Goal: Task Accomplishment & Management: Use online tool/utility

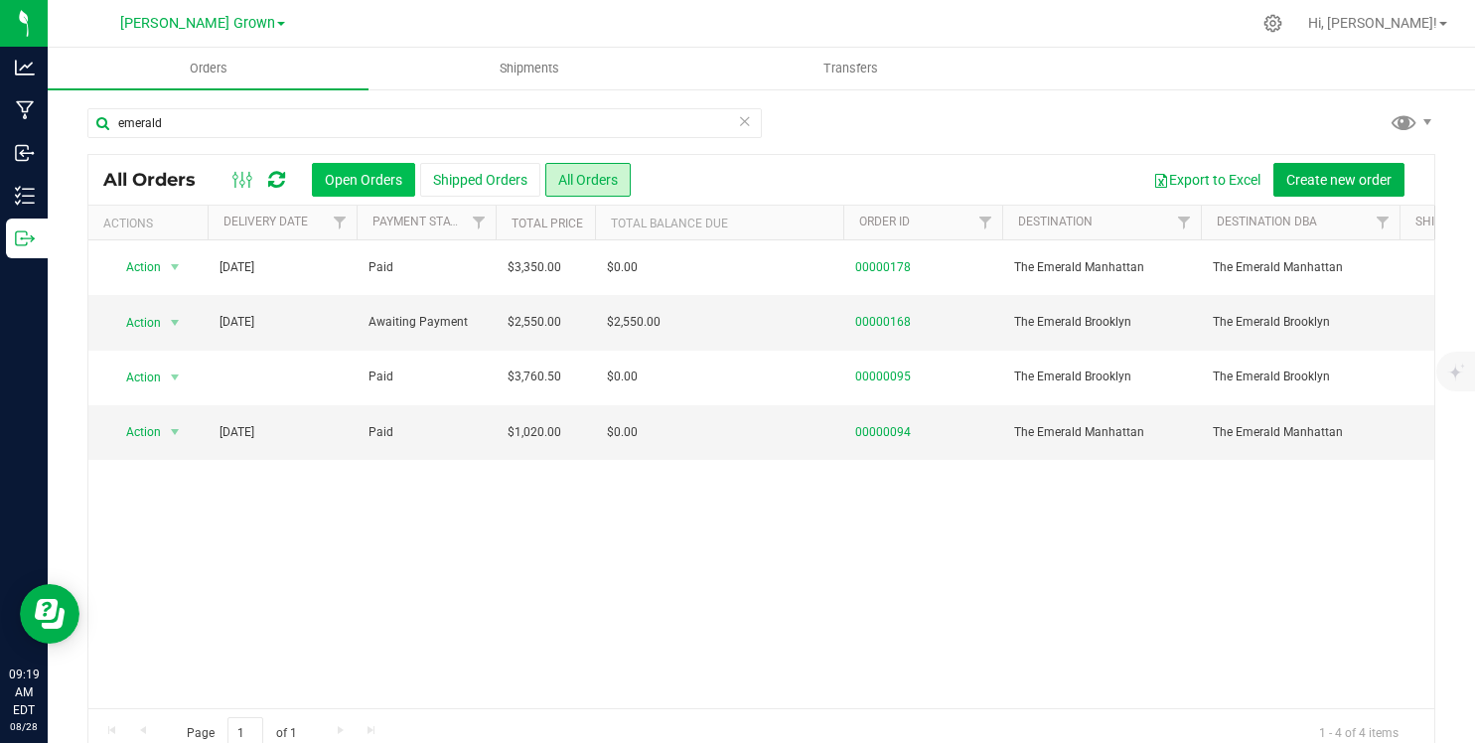
click at [389, 175] on button "Open Orders" at bounding box center [363, 180] width 103 height 34
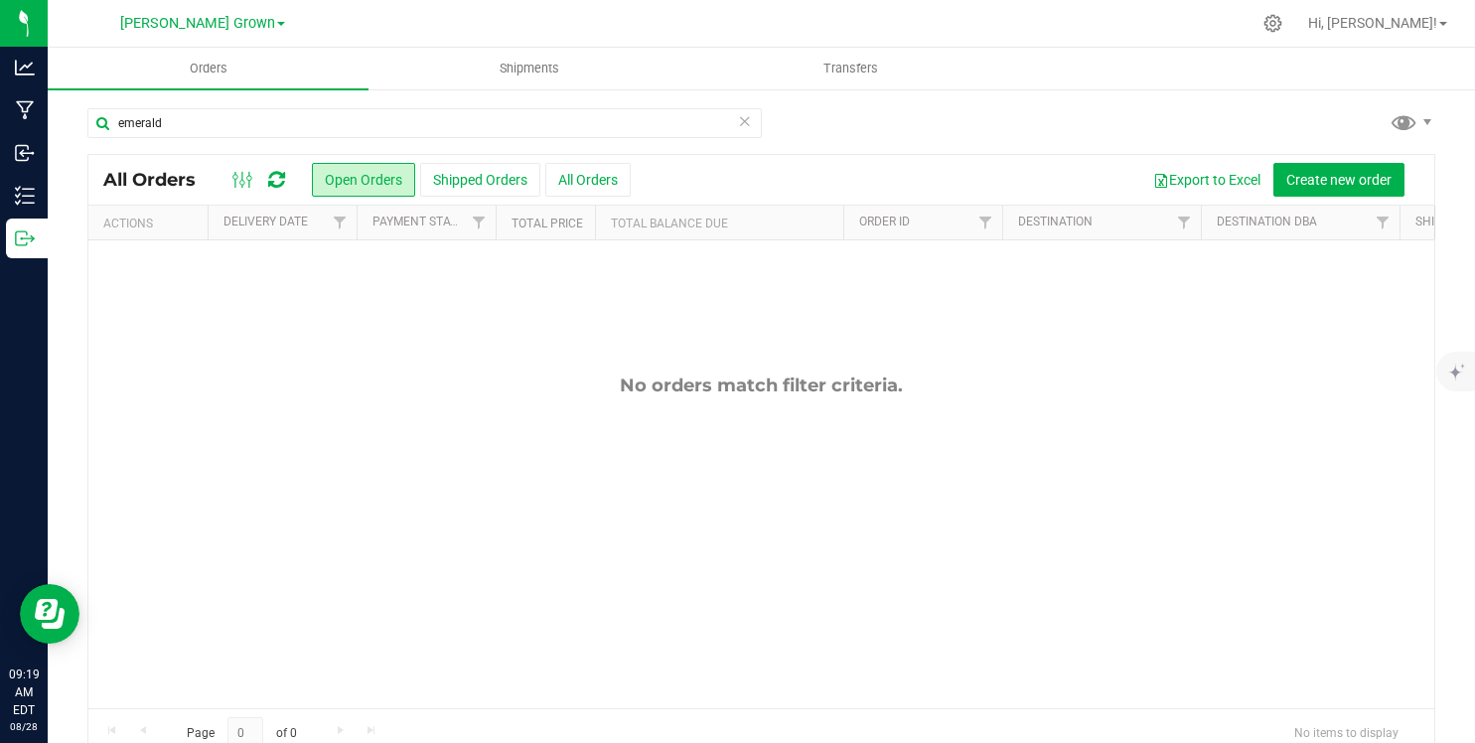
click at [749, 127] on icon at bounding box center [745, 120] width 14 height 24
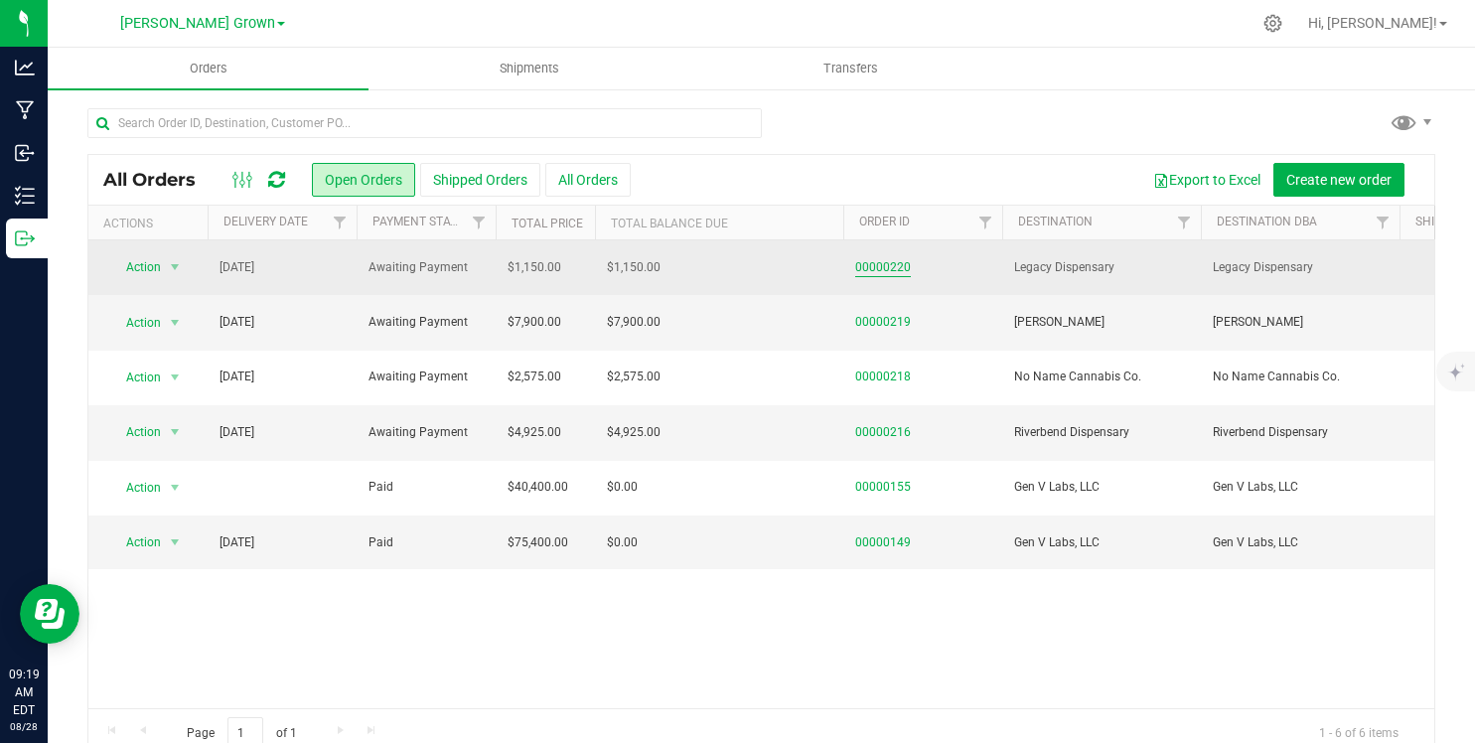
click at [877, 263] on link "00000220" at bounding box center [883, 267] width 56 height 19
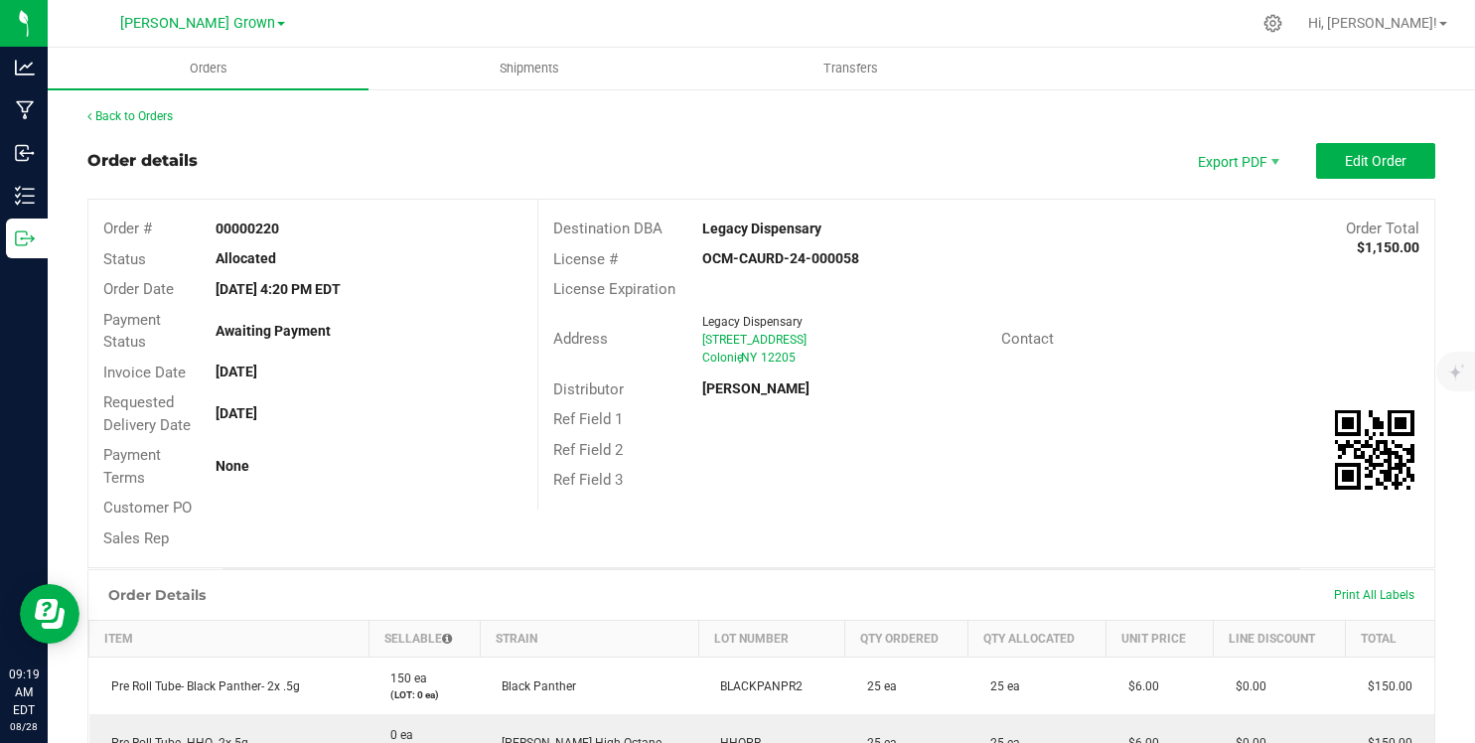
click at [1353, 141] on div "Back to Orders Order details Export PDF Edit Order Order # 00000220 Status Allo…" at bounding box center [761, 715] width 1348 height 1217
click at [1351, 154] on span "Edit Order" at bounding box center [1376, 161] width 62 height 16
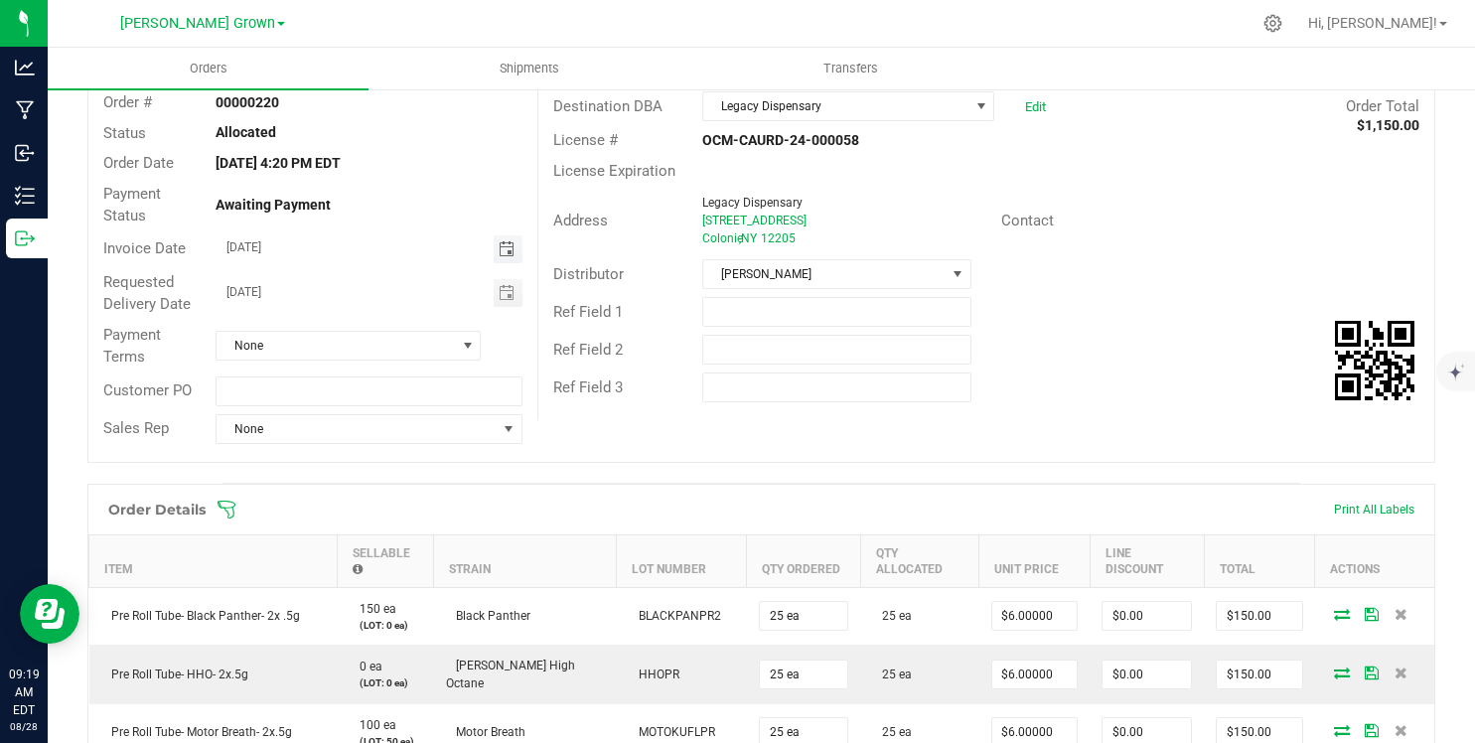
scroll to position [141, 0]
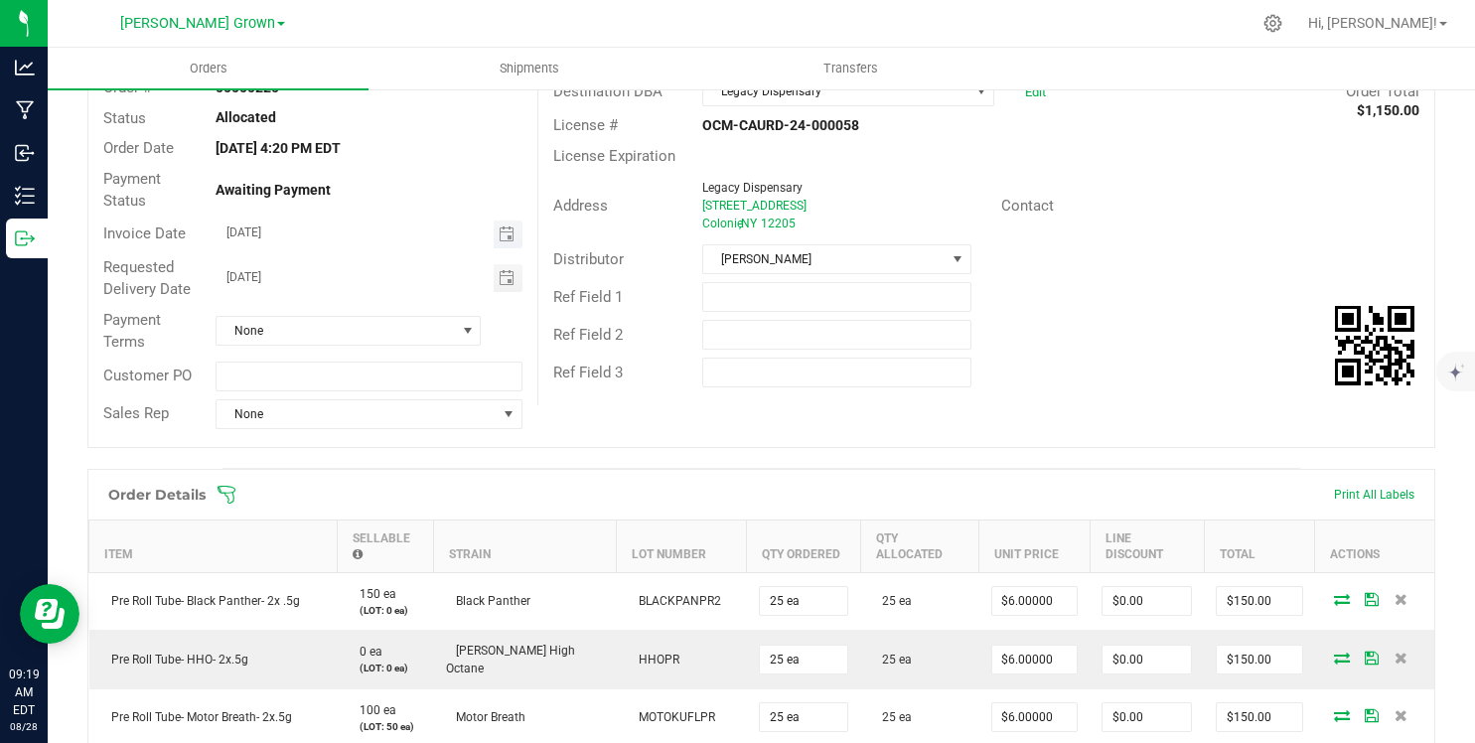
click at [505, 244] on span "Toggle calendar" at bounding box center [508, 234] width 29 height 28
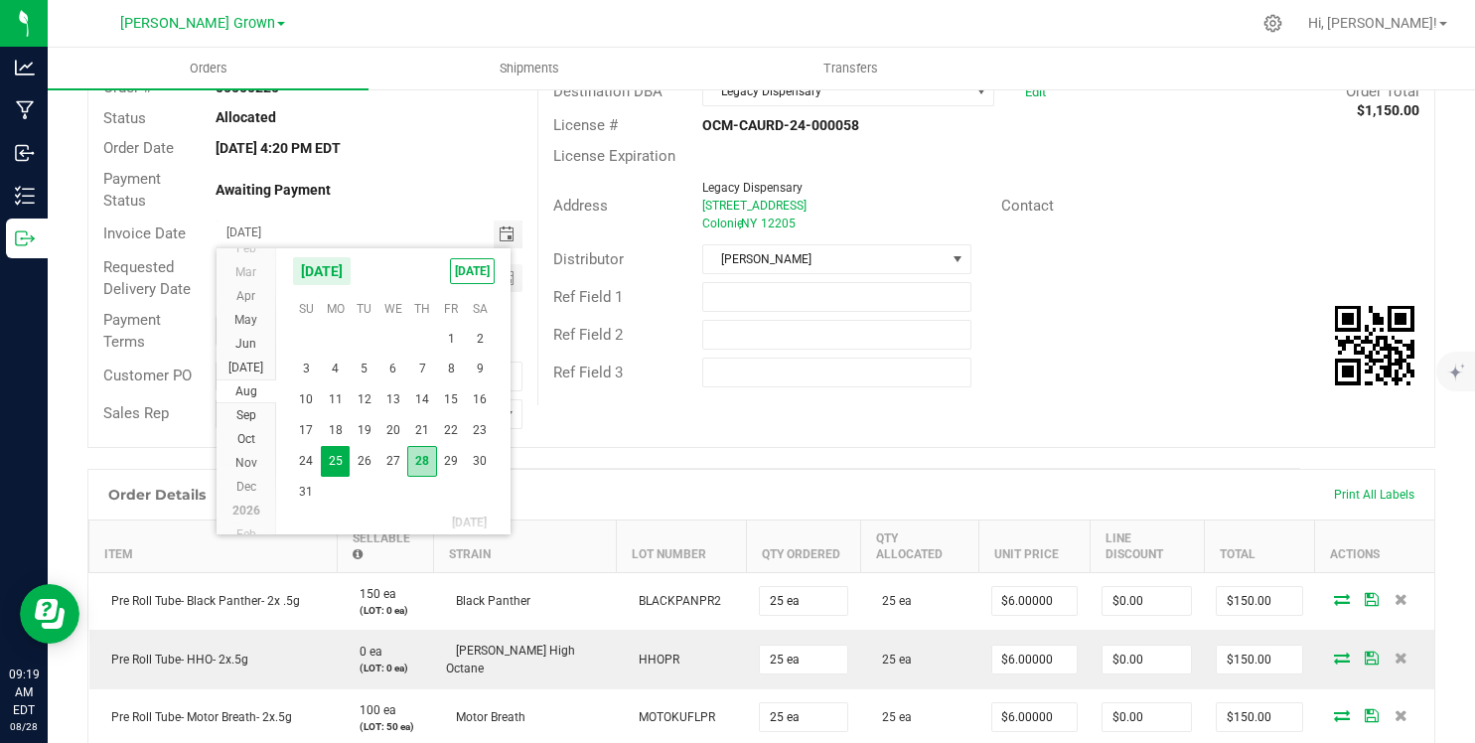
click at [422, 458] on span "28" at bounding box center [421, 461] width 29 height 31
type input "[DATE]"
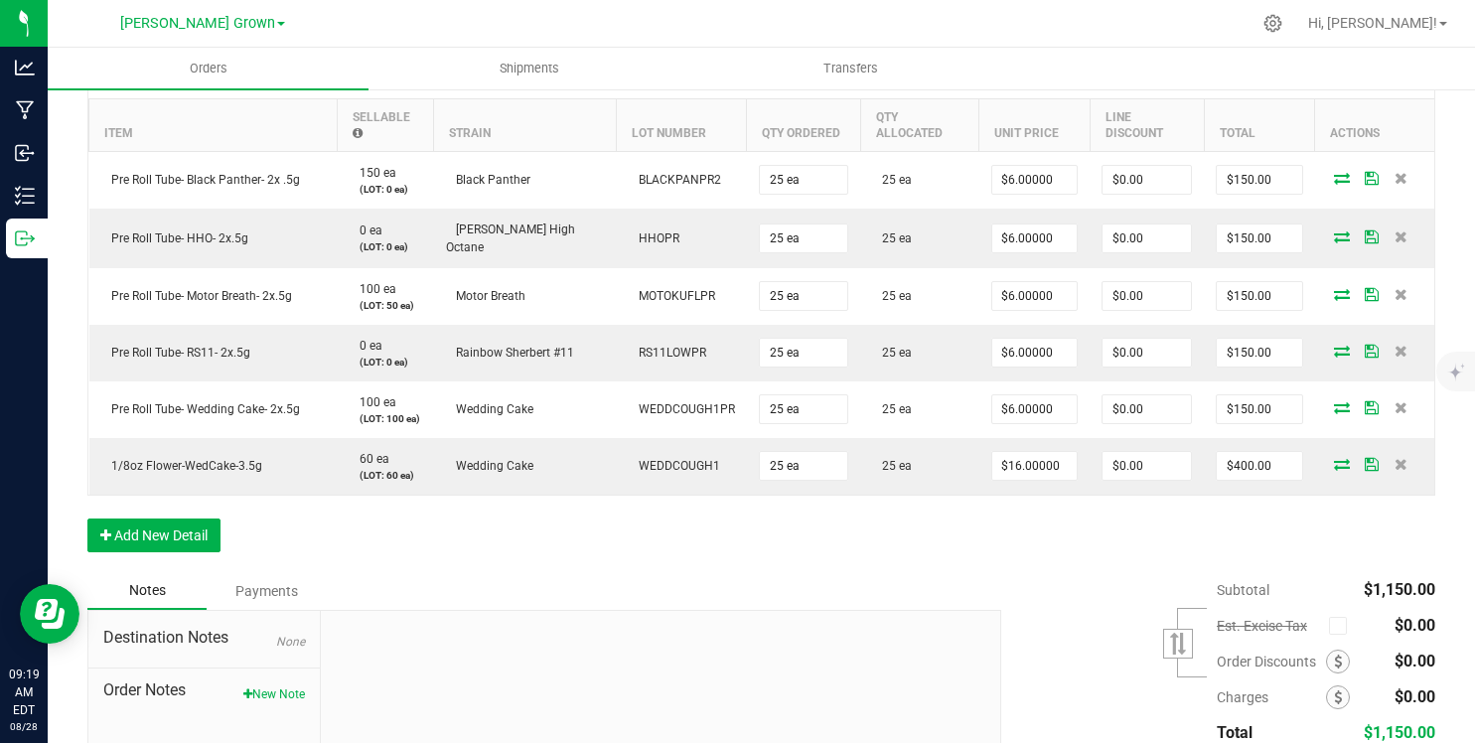
scroll to position [0, 0]
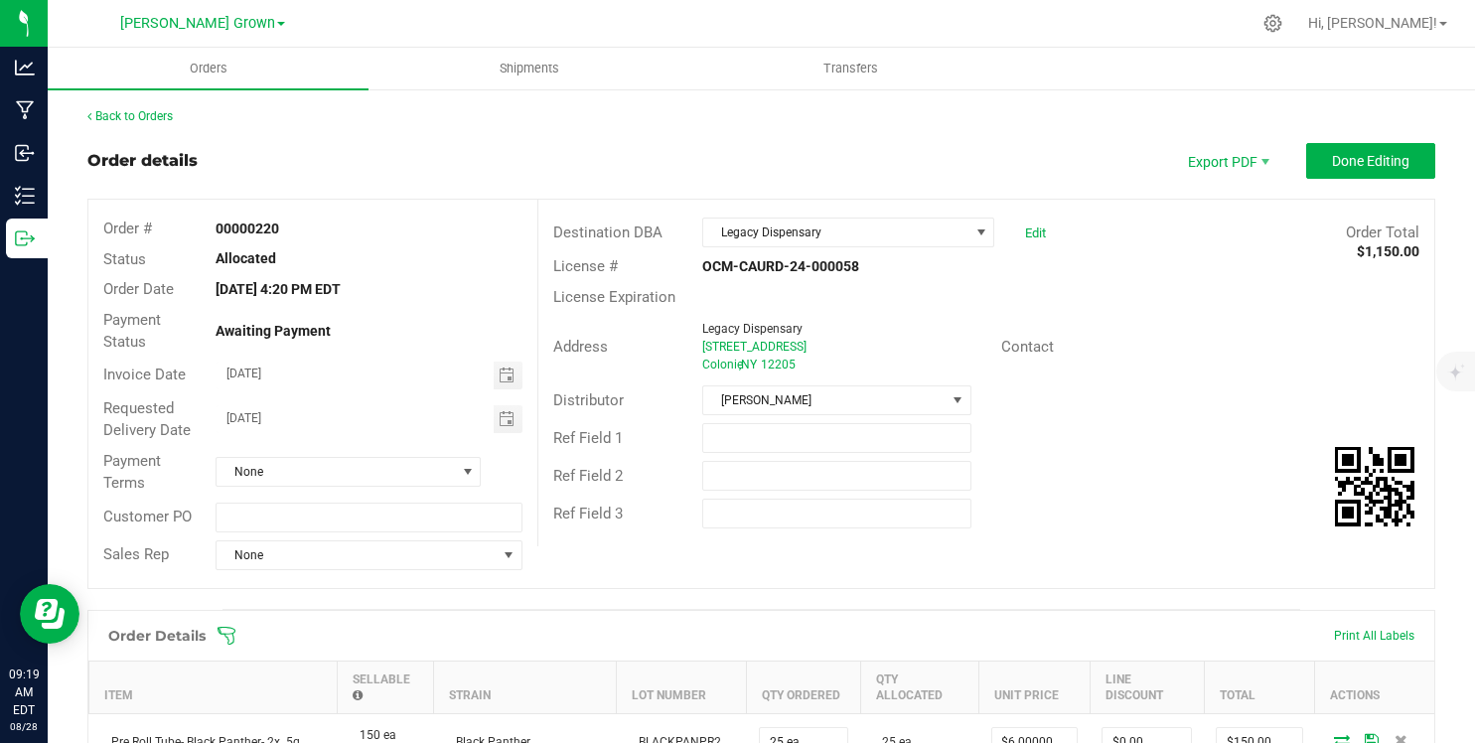
click at [1393, 158] on span "Done Editing" at bounding box center [1370, 161] width 77 height 16
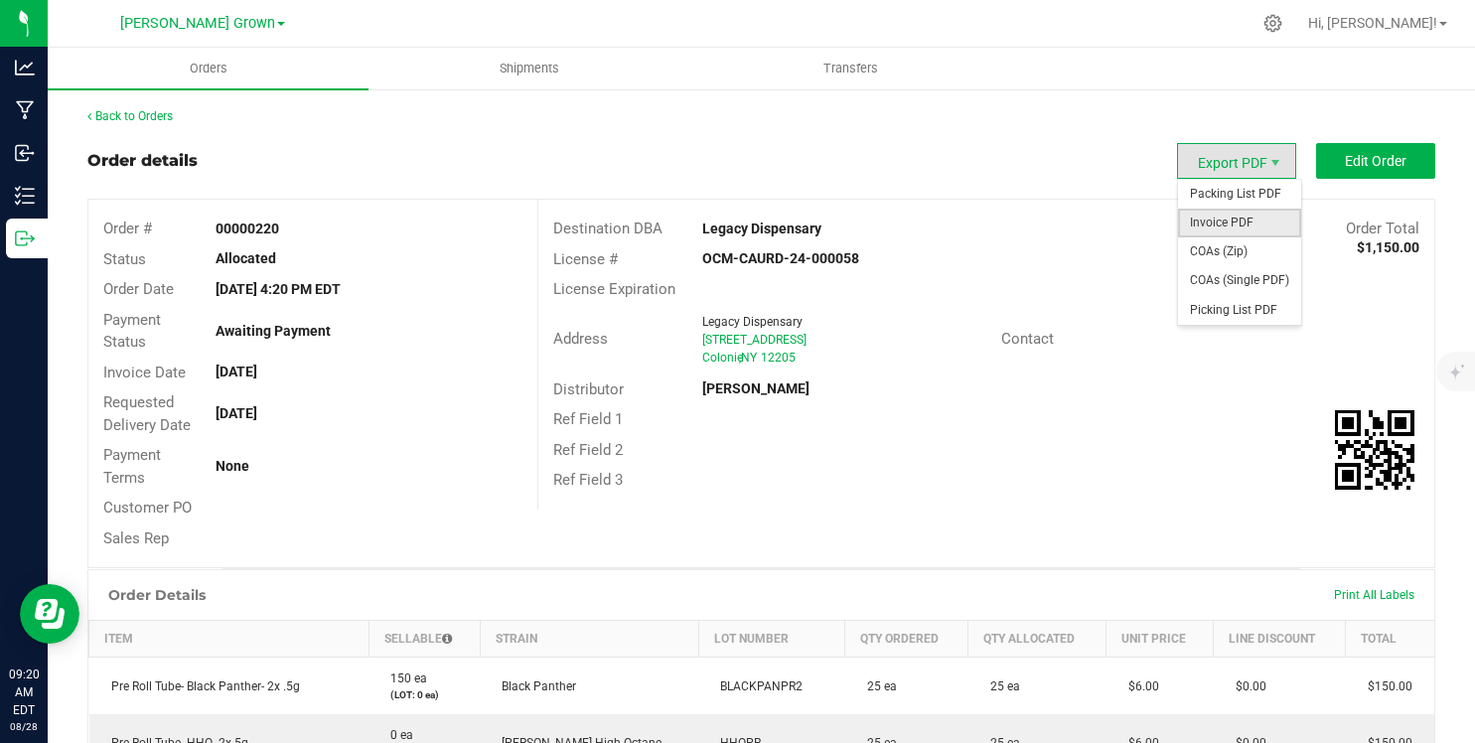
click at [1248, 218] on span "Invoice PDF" at bounding box center [1239, 223] width 123 height 29
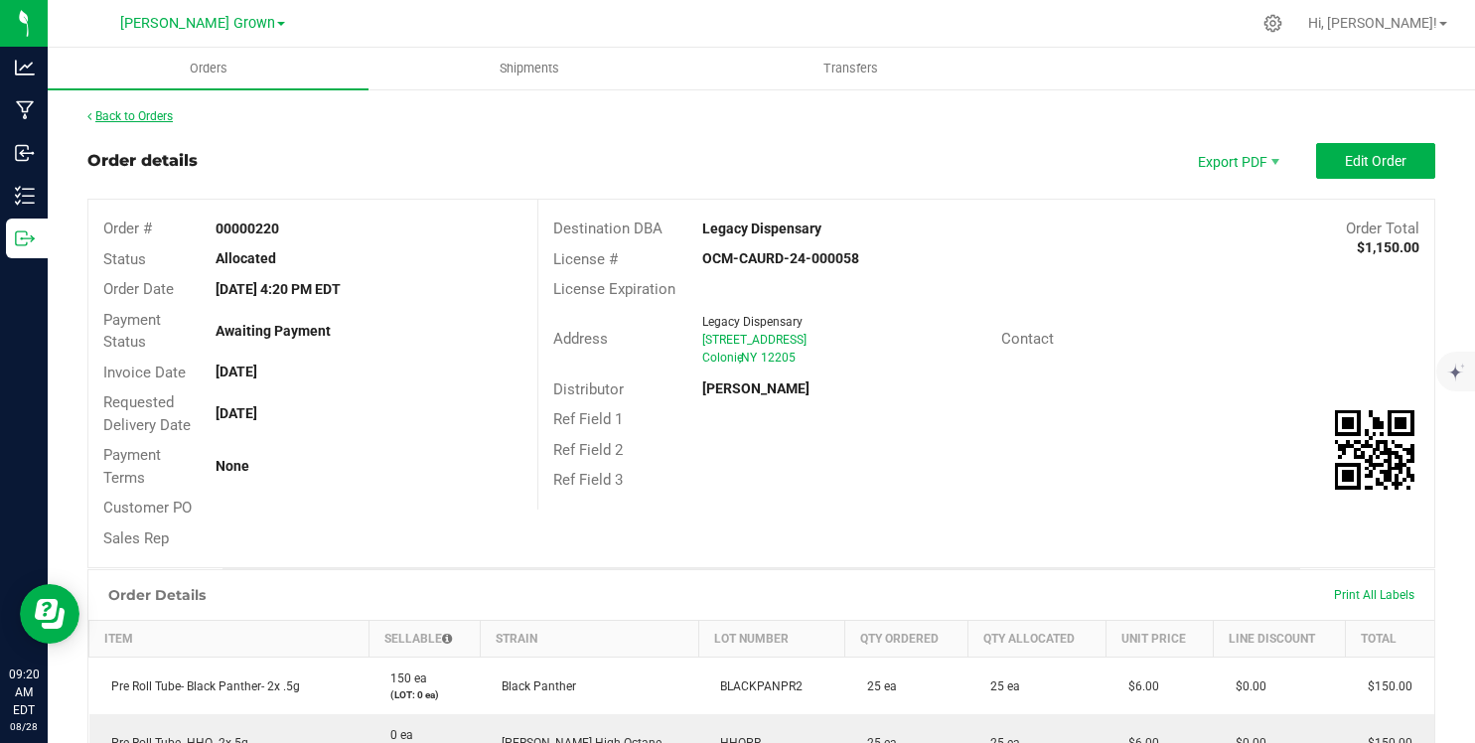
click at [161, 117] on link "Back to Orders" at bounding box center [129, 116] width 85 height 14
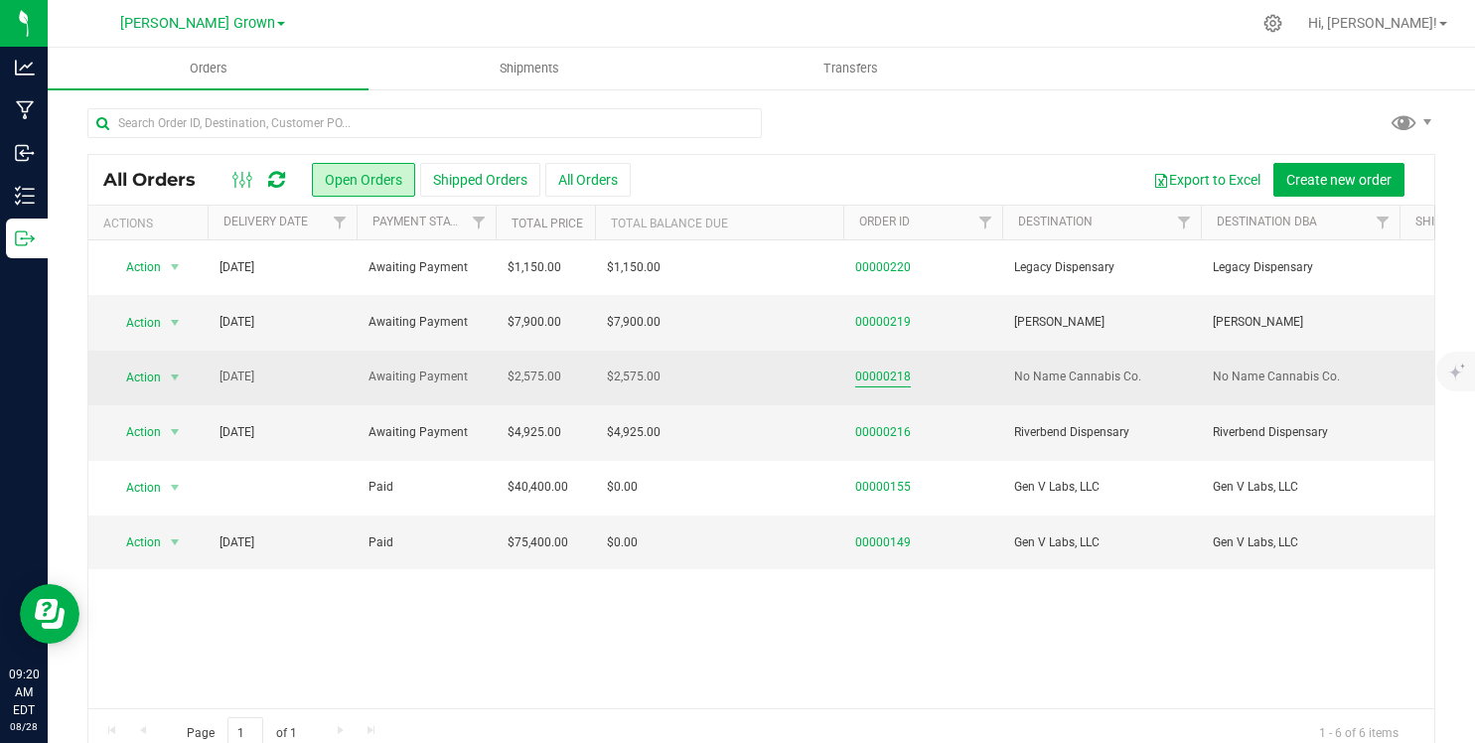
click at [872, 377] on link "00000218" at bounding box center [883, 376] width 56 height 19
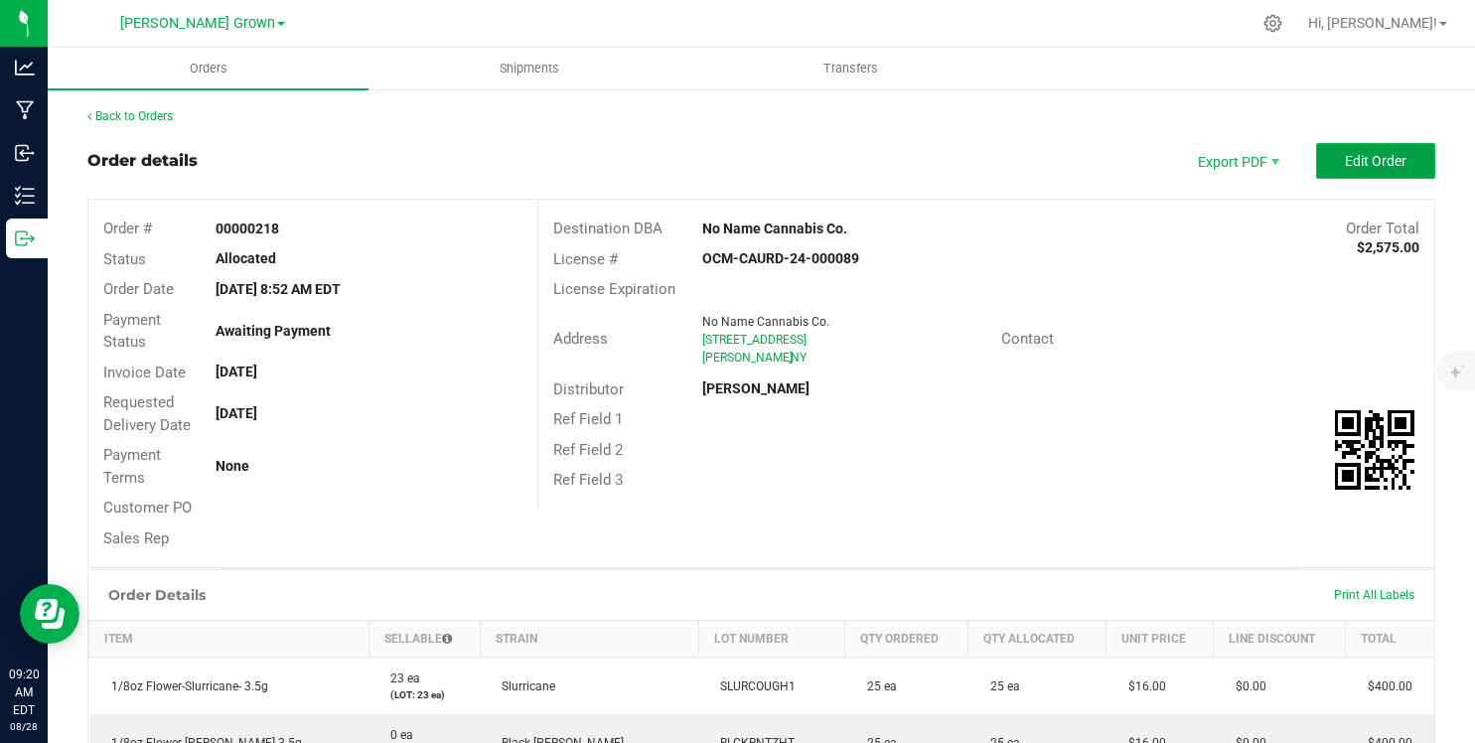
click at [1372, 153] on span "Edit Order" at bounding box center [1376, 161] width 62 height 16
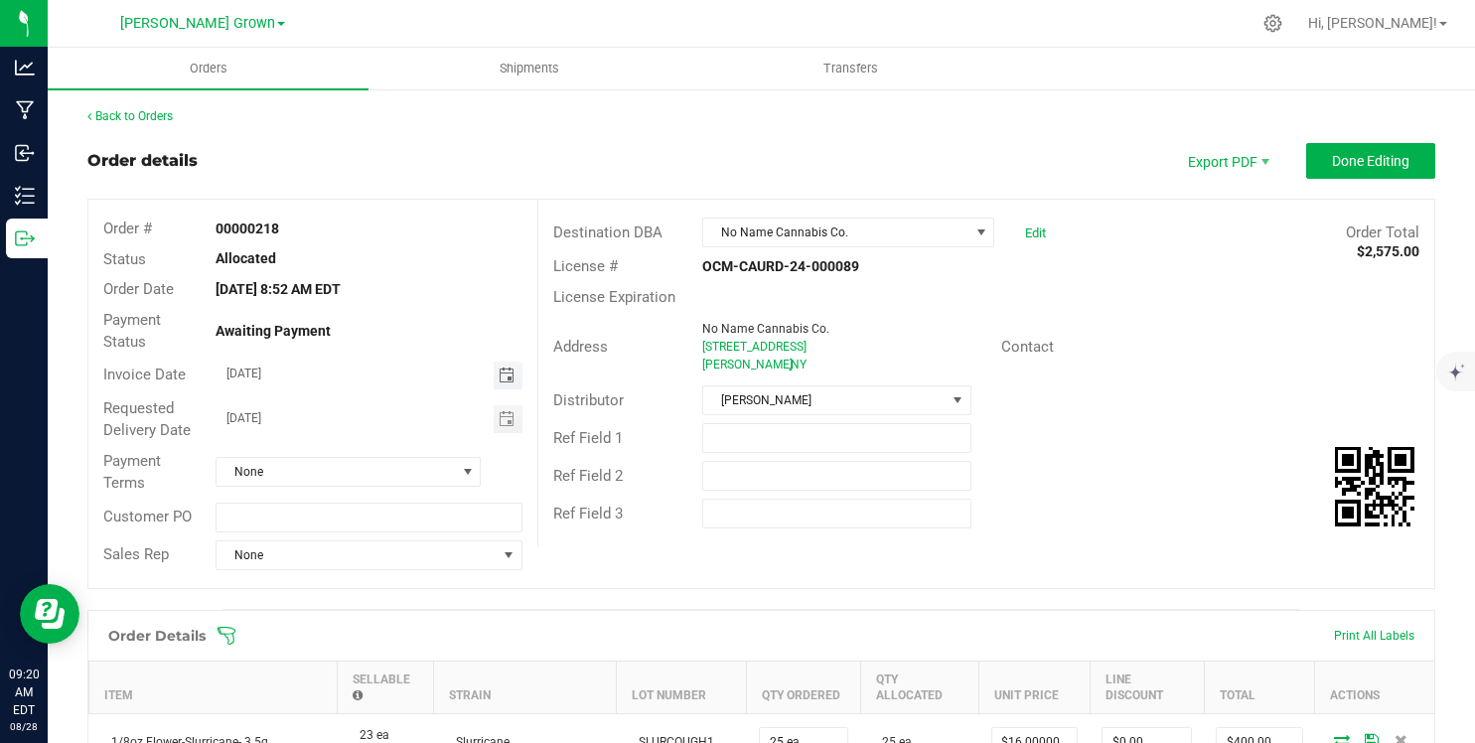
click at [511, 376] on span "Toggle calendar" at bounding box center [507, 375] width 16 height 16
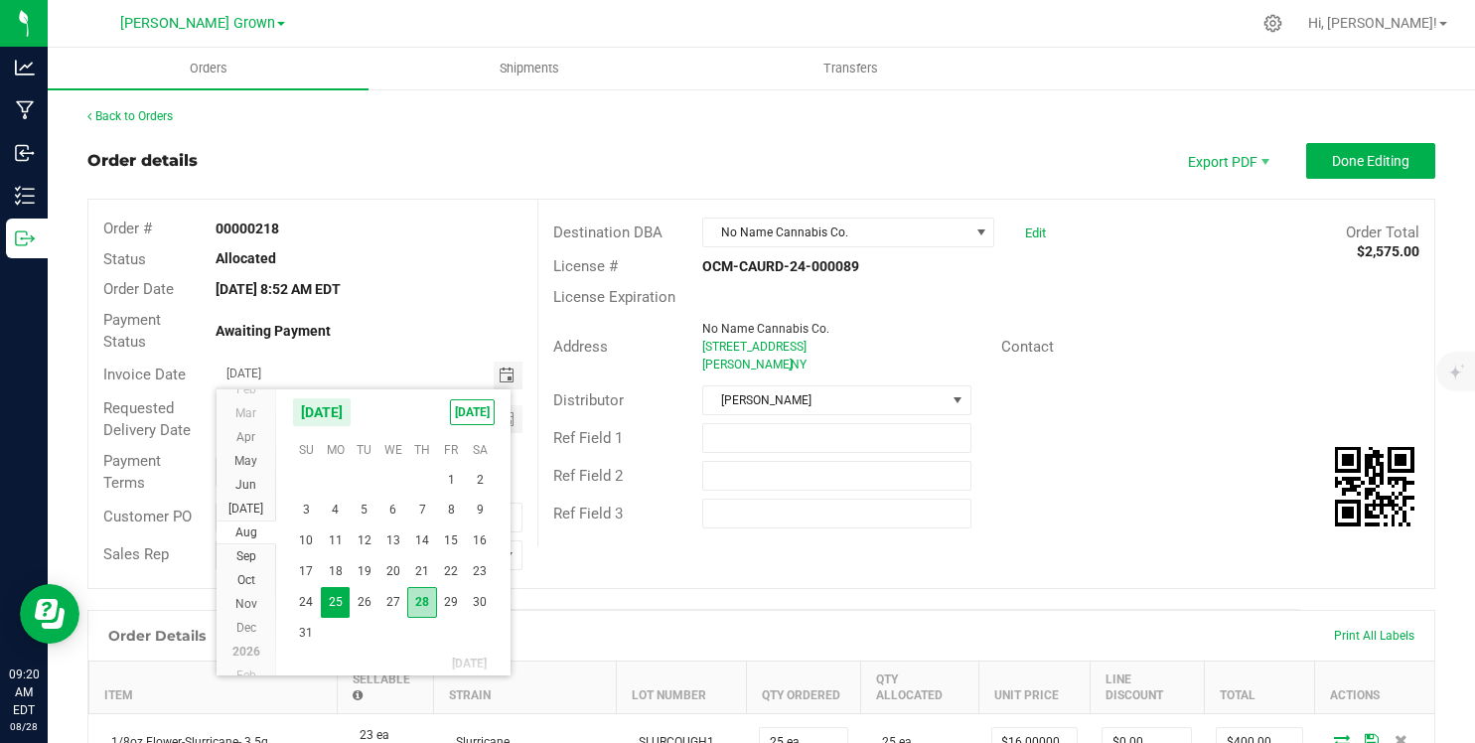
click at [417, 613] on span "28" at bounding box center [421, 602] width 29 height 31
type input "[DATE]"
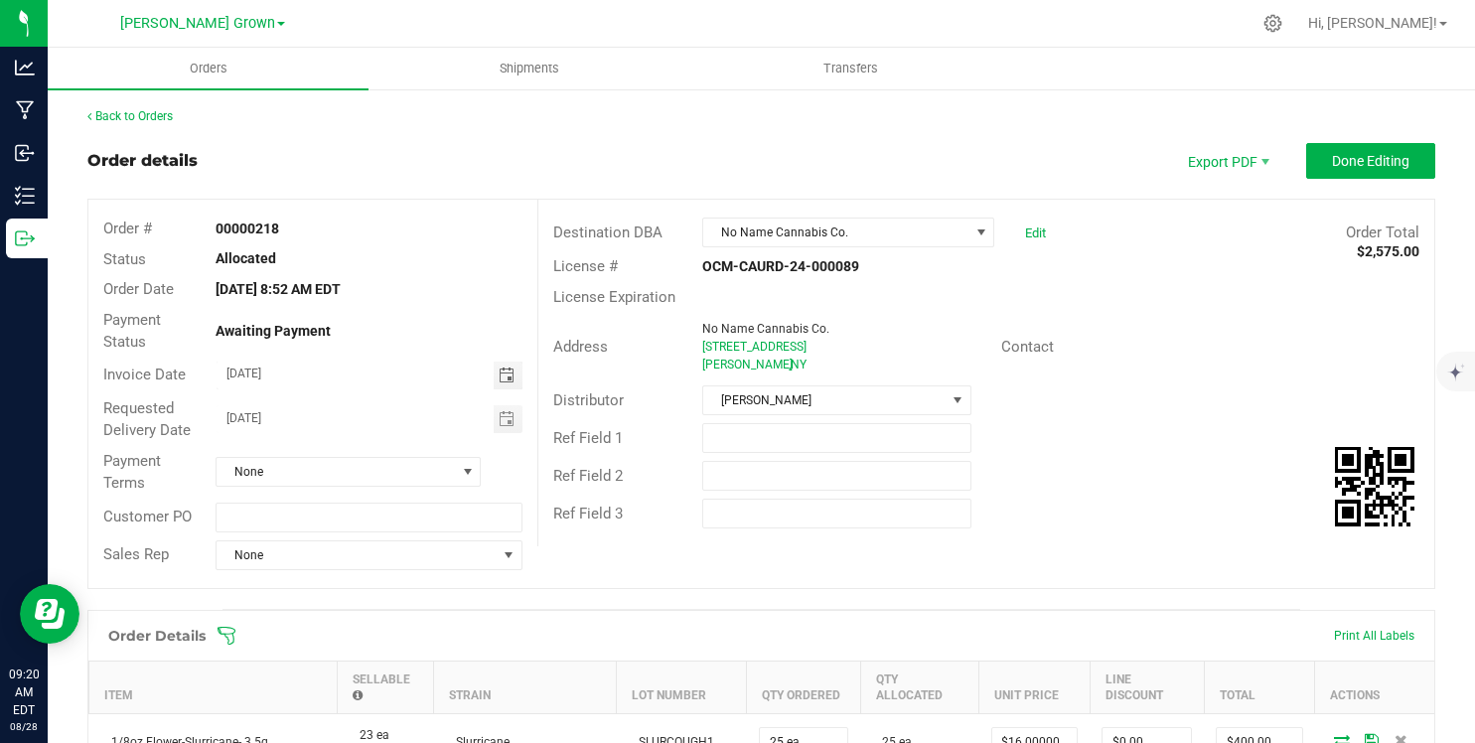
click at [1377, 181] on outbound-order-header "Order details Export PDF Done Editing Order # 00000218 Status Allocated Order D…" at bounding box center [761, 376] width 1348 height 466
click at [1377, 166] on span "Done Editing" at bounding box center [1370, 161] width 77 height 16
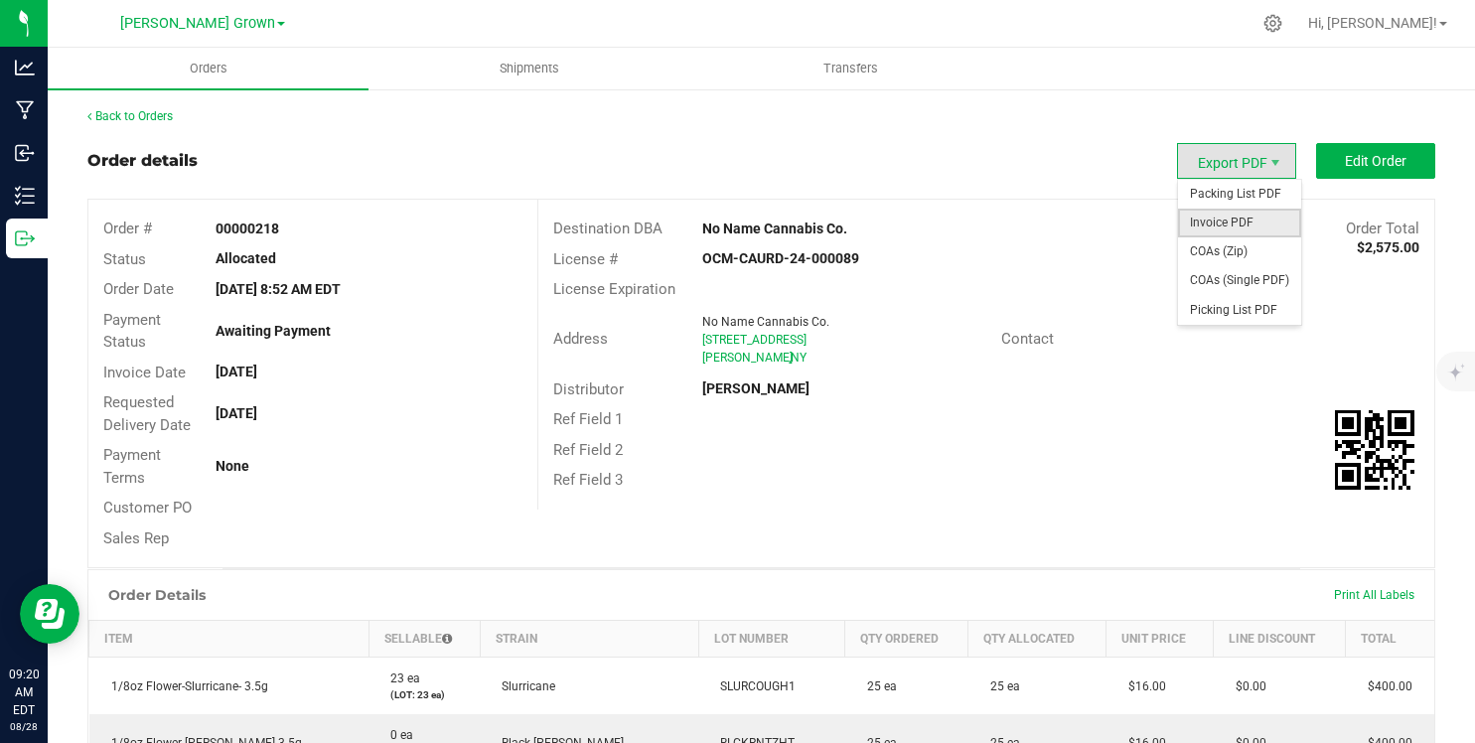
click at [1226, 220] on span "Invoice PDF" at bounding box center [1239, 223] width 123 height 29
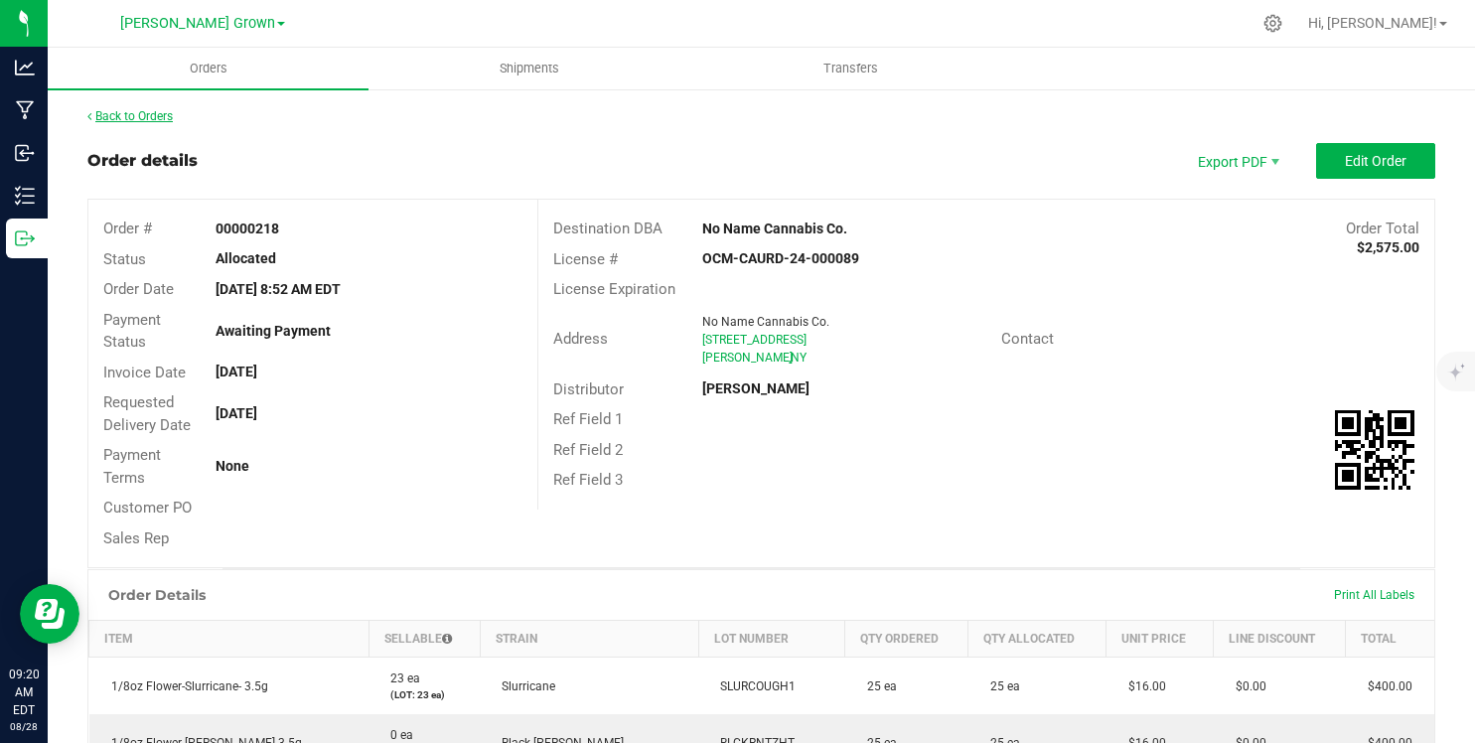
click at [134, 118] on link "Back to Orders" at bounding box center [129, 116] width 85 height 14
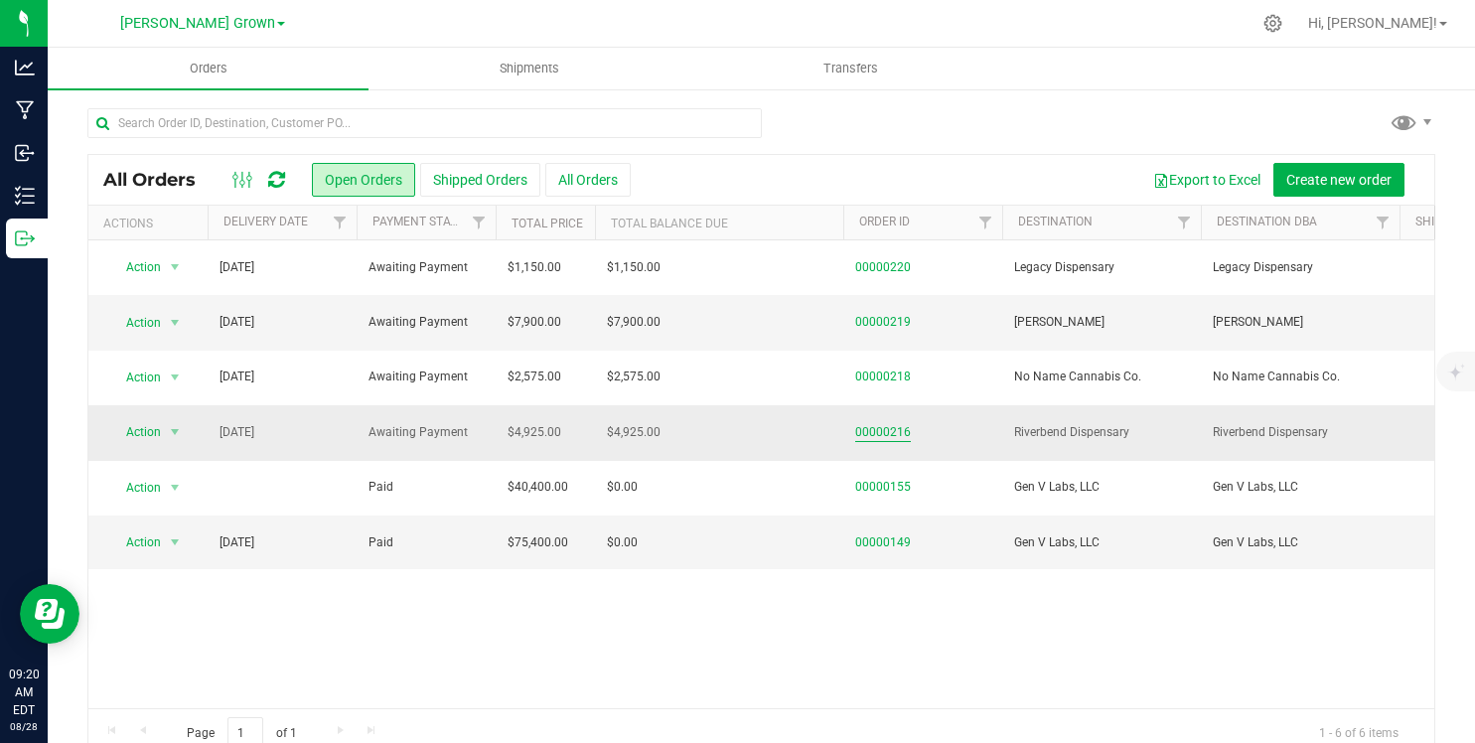
click at [881, 437] on link "00000216" at bounding box center [883, 432] width 56 height 19
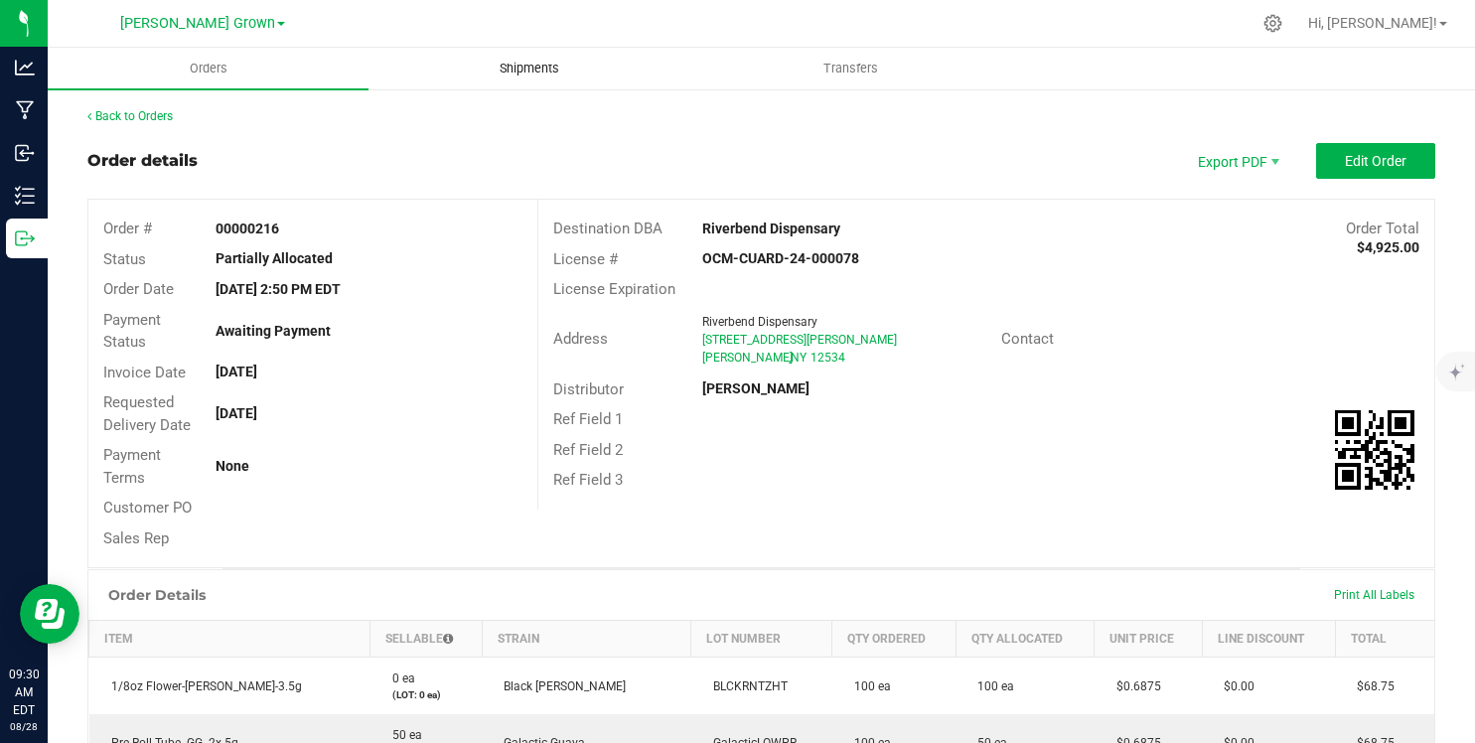
click at [536, 69] on span "Shipments" at bounding box center [529, 69] width 113 height 18
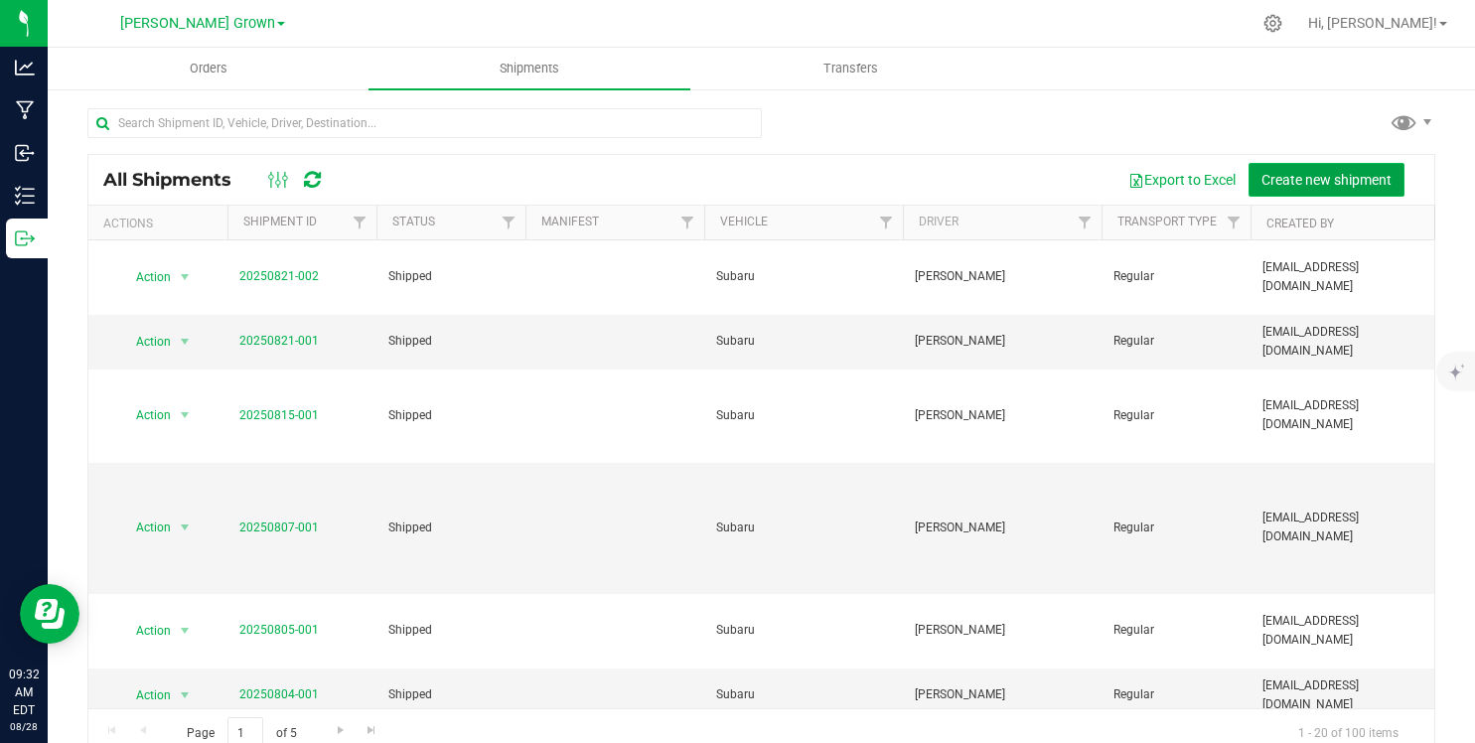
click at [1311, 192] on button "Create new shipment" at bounding box center [1326, 180] width 156 height 34
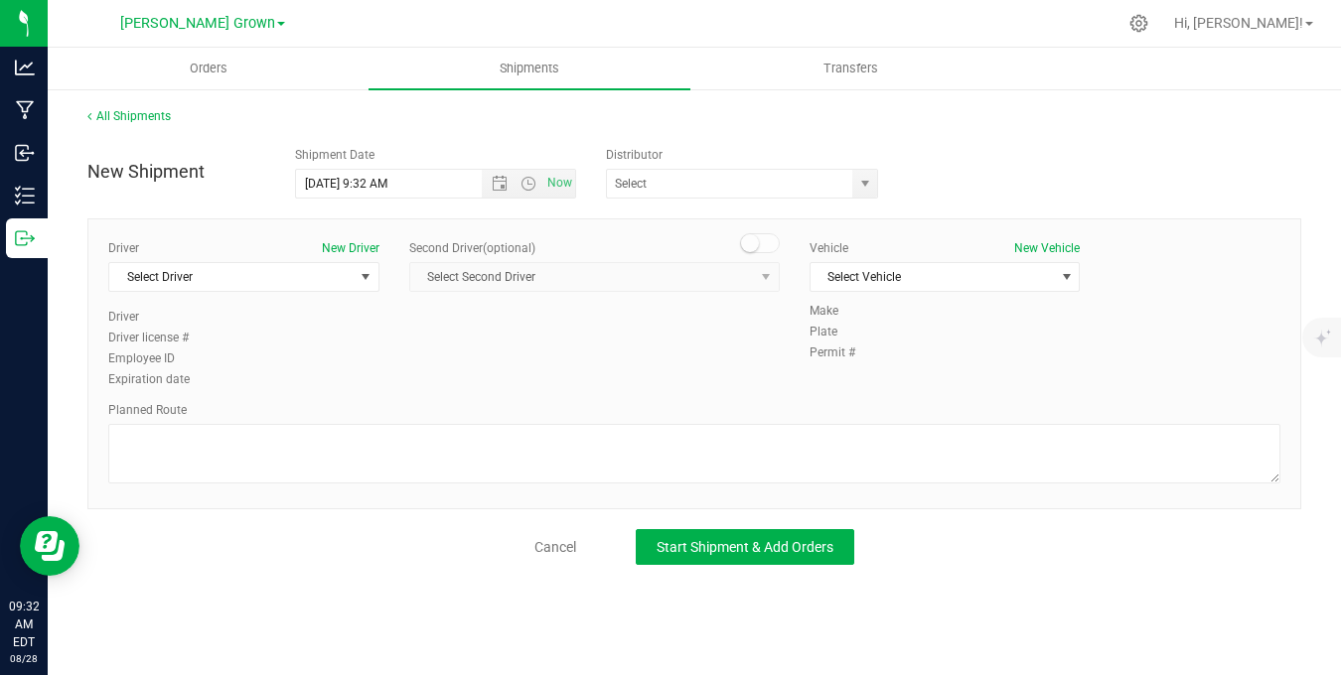
click at [1092, 182] on div "New Shipment Shipment Date [DATE] 9:32 AM Now Distributor [PERSON_NAME] Kaycha …" at bounding box center [694, 168] width 1243 height 62
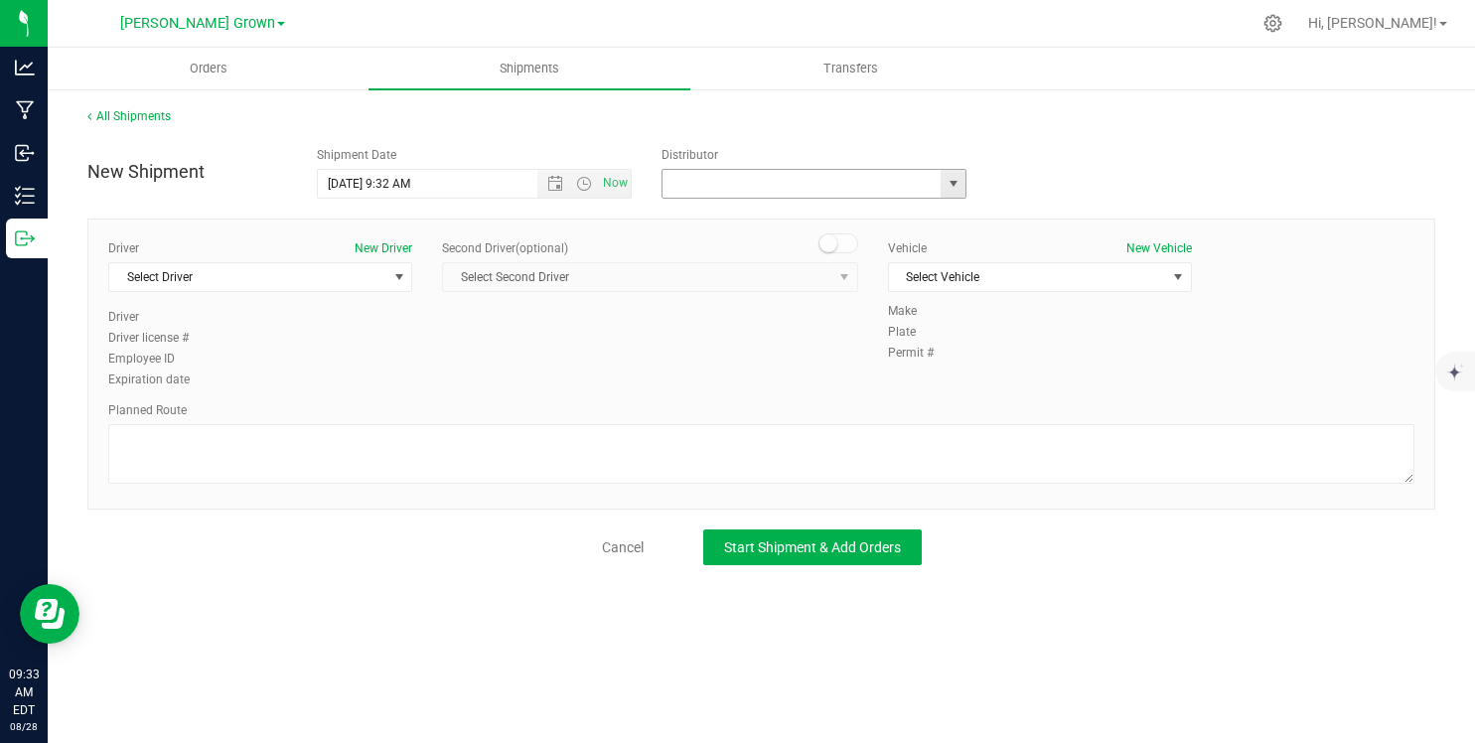
click at [726, 173] on input "text" at bounding box center [797, 184] width 270 height 28
click at [954, 183] on span "select" at bounding box center [954, 184] width 16 height 16
click at [782, 218] on li "[PERSON_NAME]" at bounding box center [813, 218] width 303 height 30
type input "[PERSON_NAME]"
click at [621, 185] on span "Now" at bounding box center [616, 183] width 34 height 29
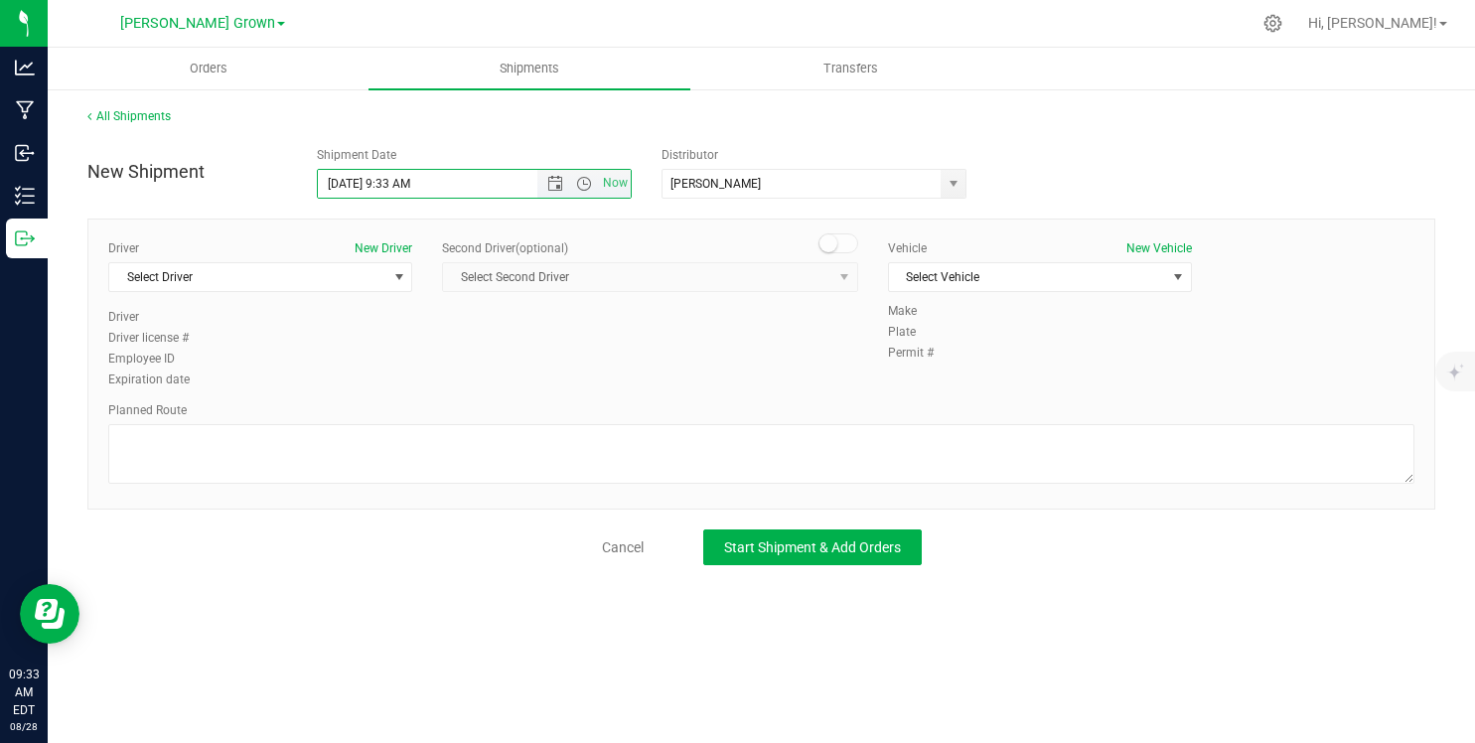
drag, startPoint x: 408, startPoint y: 185, endPoint x: 385, endPoint y: 184, distance: 22.9
click at [385, 184] on input "[DATE] 9:33 AM" at bounding box center [444, 184] width 253 height 28
type input "[DATE] 12:00 PM"
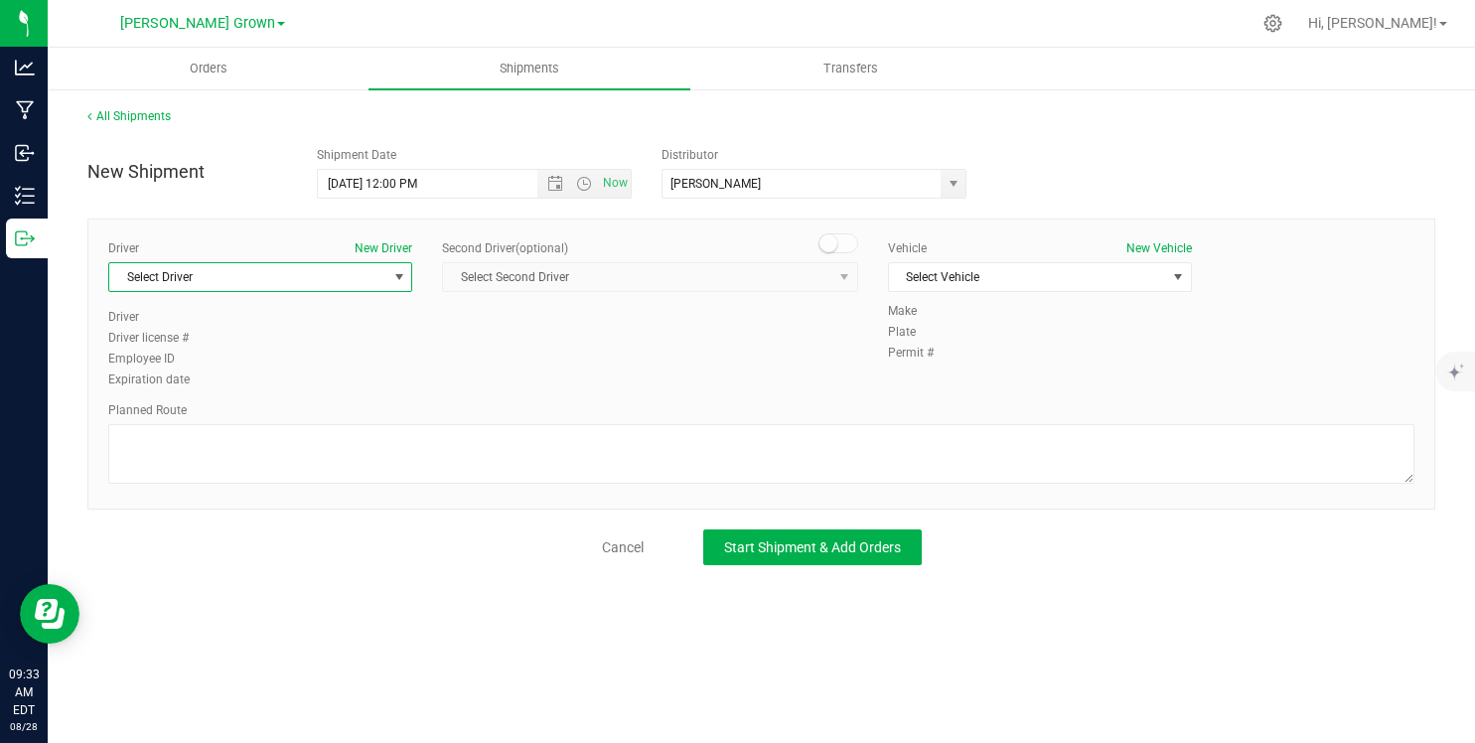
click at [344, 276] on span "Select Driver" at bounding box center [247, 277] width 277 height 28
click at [306, 369] on li "[PERSON_NAME]" at bounding box center [260, 361] width 302 height 30
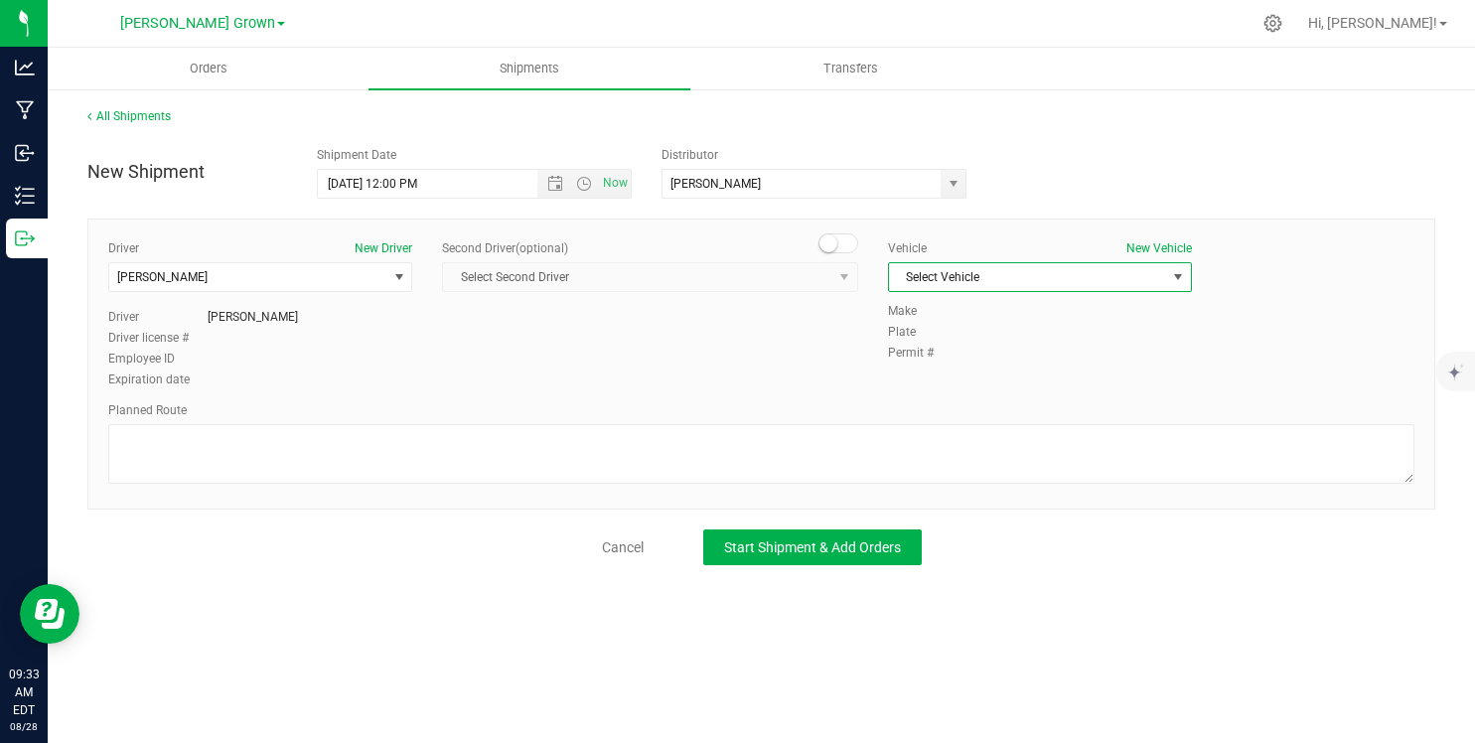
click at [967, 273] on span "Select Vehicle" at bounding box center [1027, 277] width 277 height 28
click at [936, 331] on li "Box Truck" at bounding box center [1040, 341] width 302 height 30
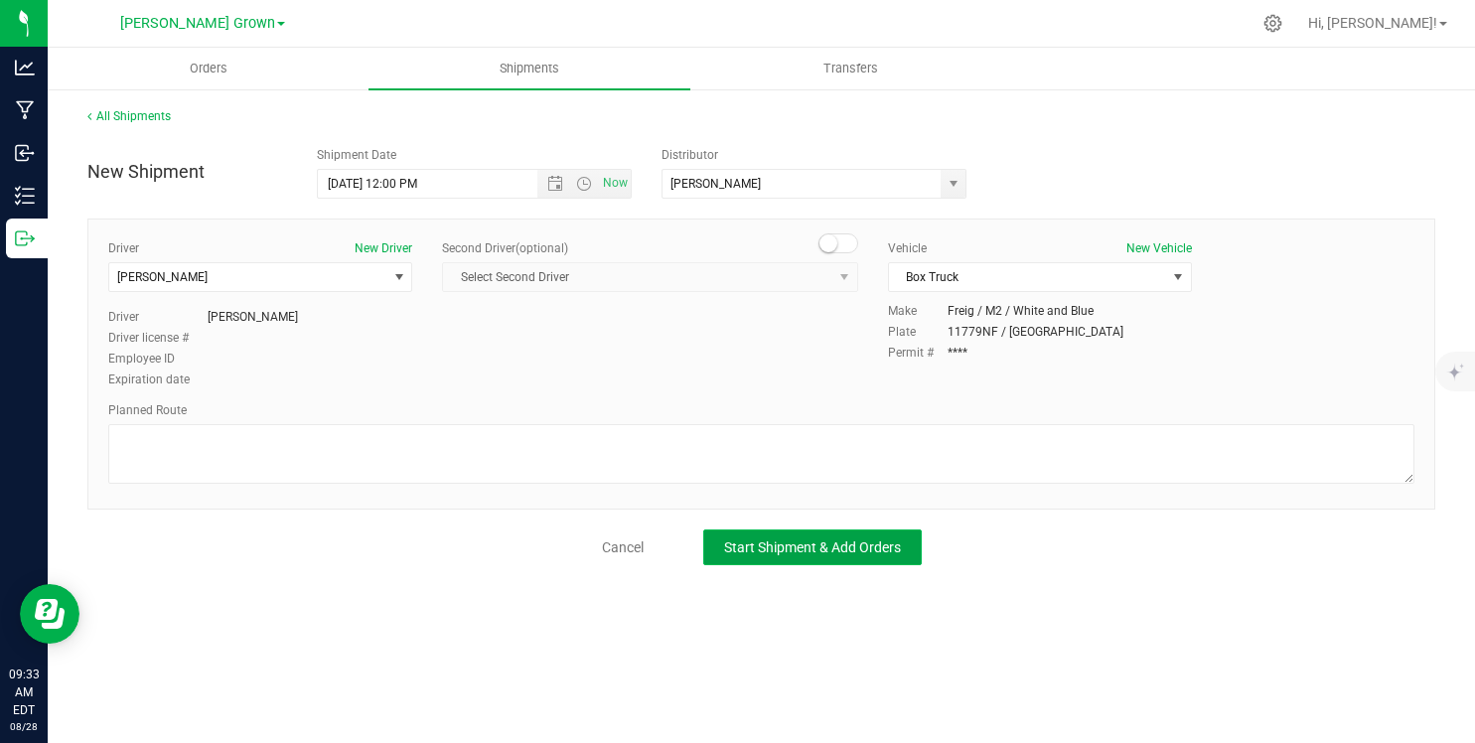
click at [744, 537] on button "Start Shipment & Add Orders" at bounding box center [812, 547] width 218 height 36
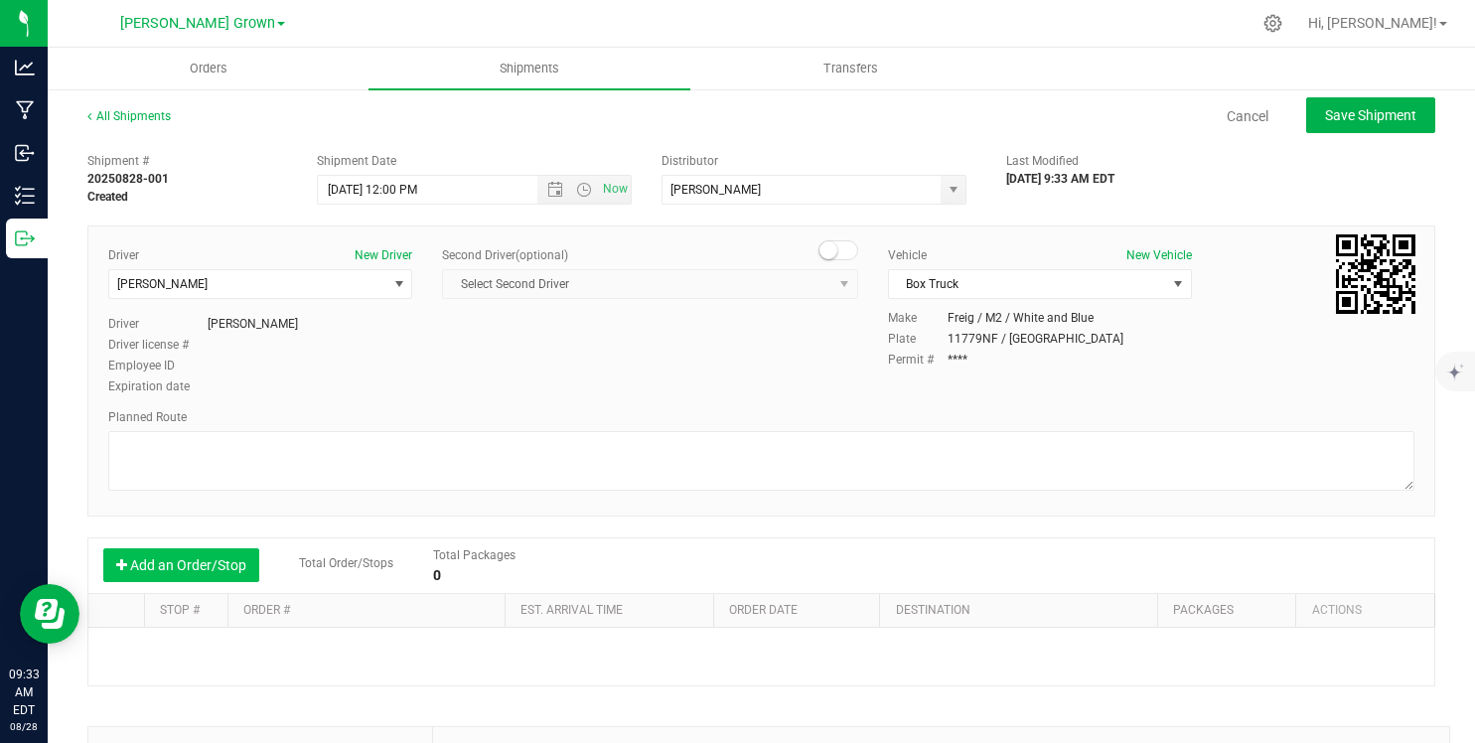
click at [192, 551] on button "Add an Order/Stop" at bounding box center [181, 565] width 156 height 34
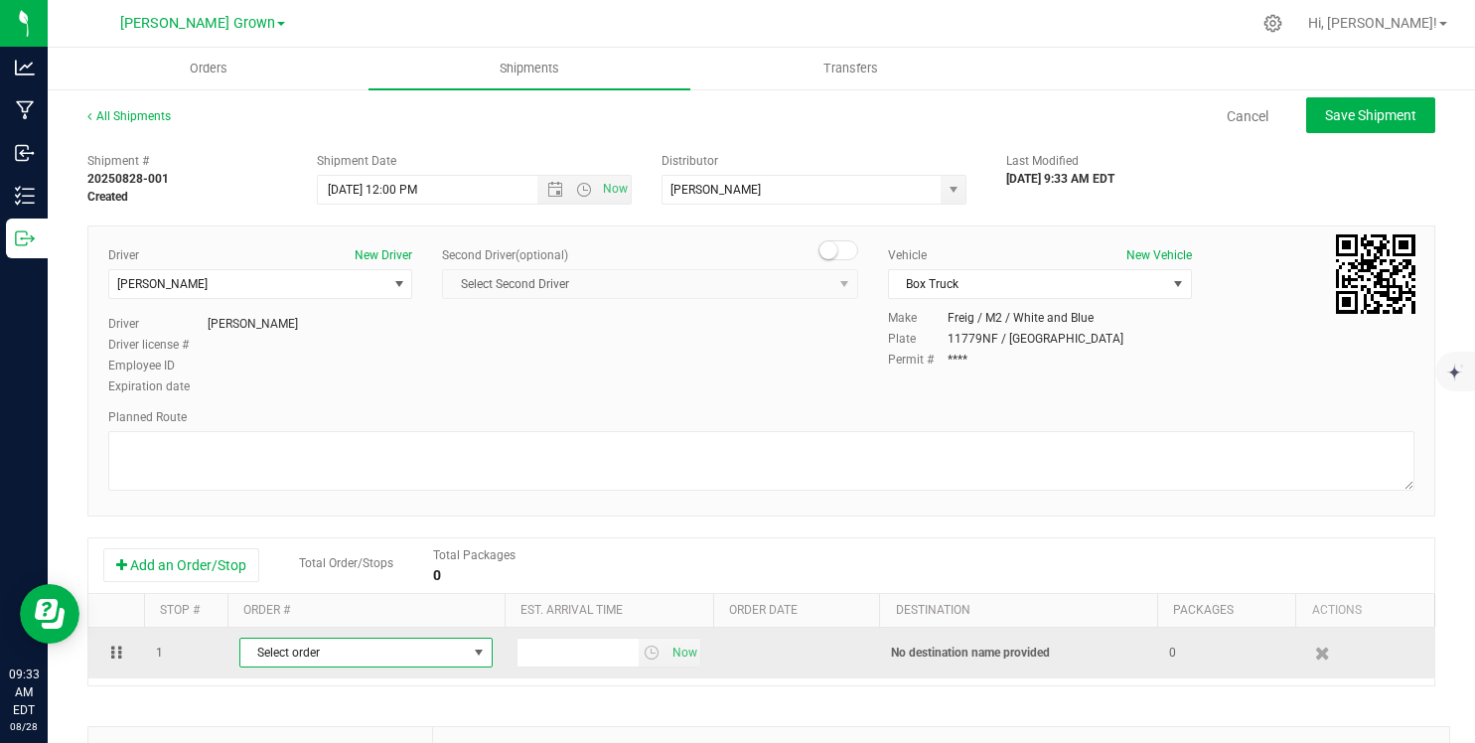
click at [353, 665] on span "Select order" at bounding box center [353, 653] width 226 height 28
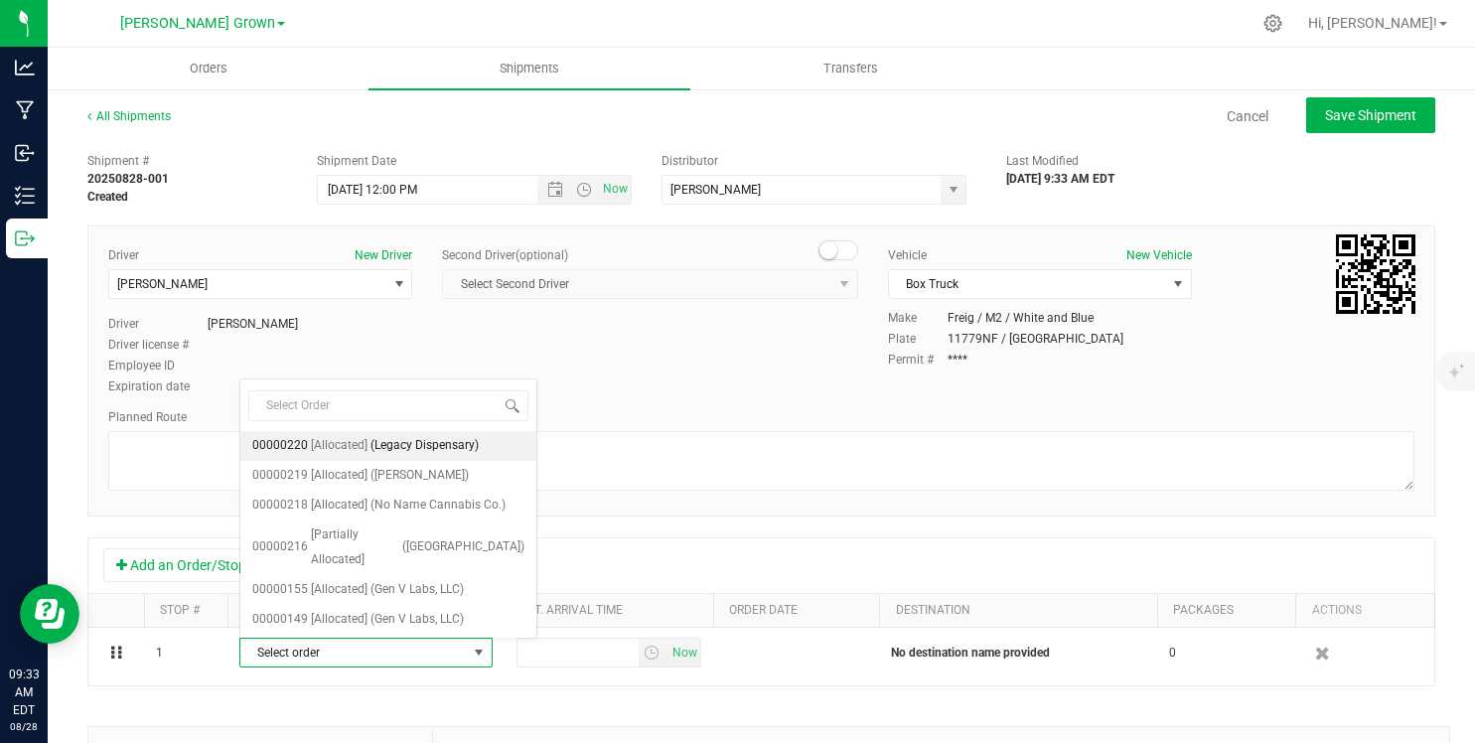
click at [346, 449] on span "[Allocated]" at bounding box center [339, 446] width 57 height 26
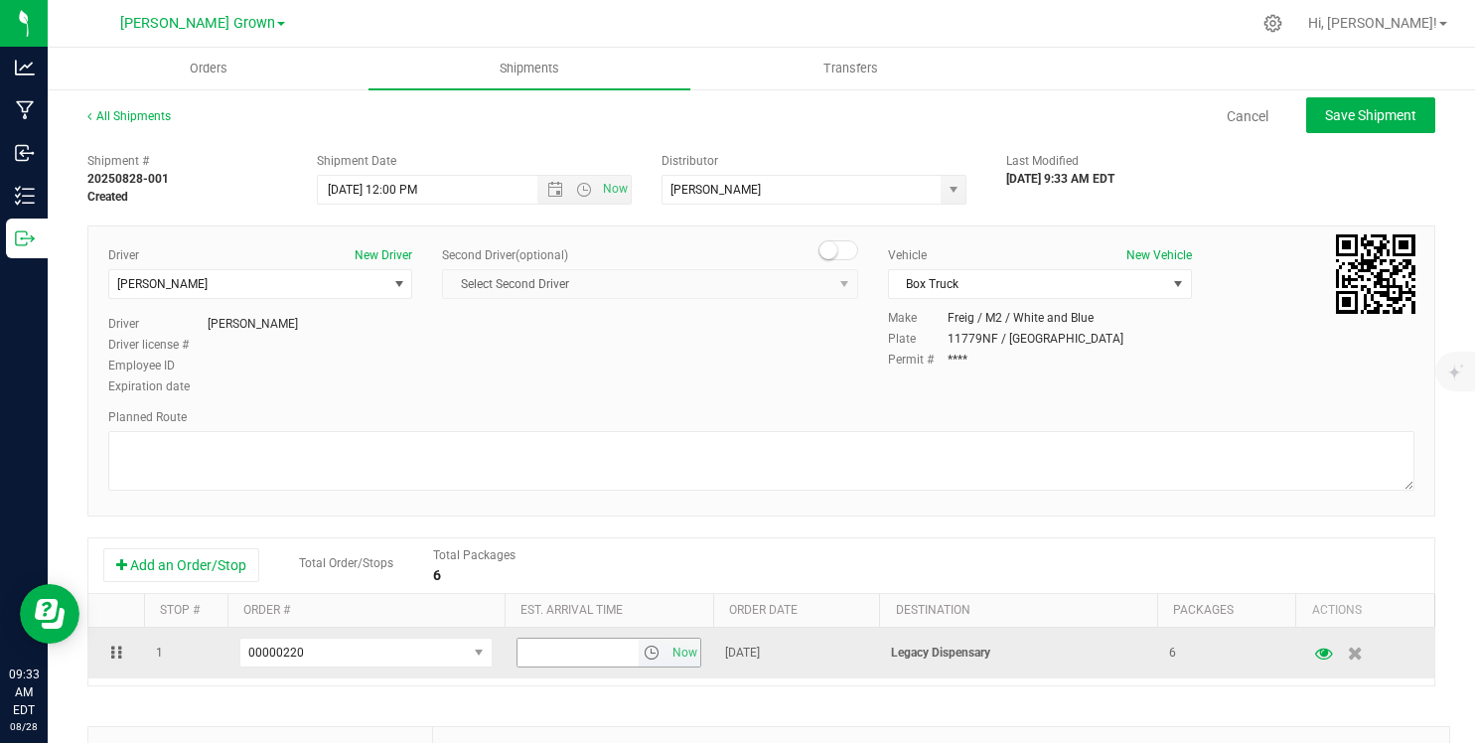
click at [571, 657] on input "text" at bounding box center [577, 653] width 121 height 28
type input "1:00 PM"
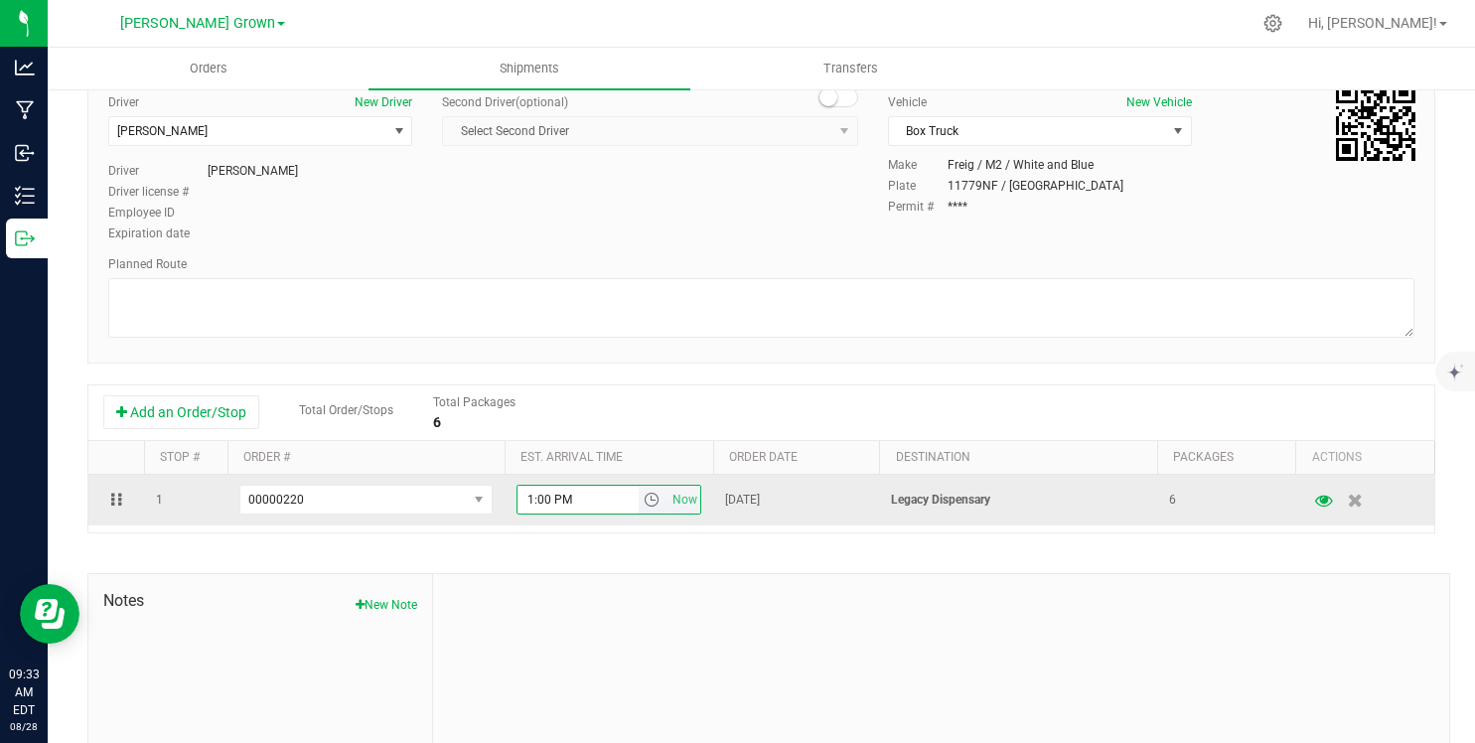
scroll to position [266, 0]
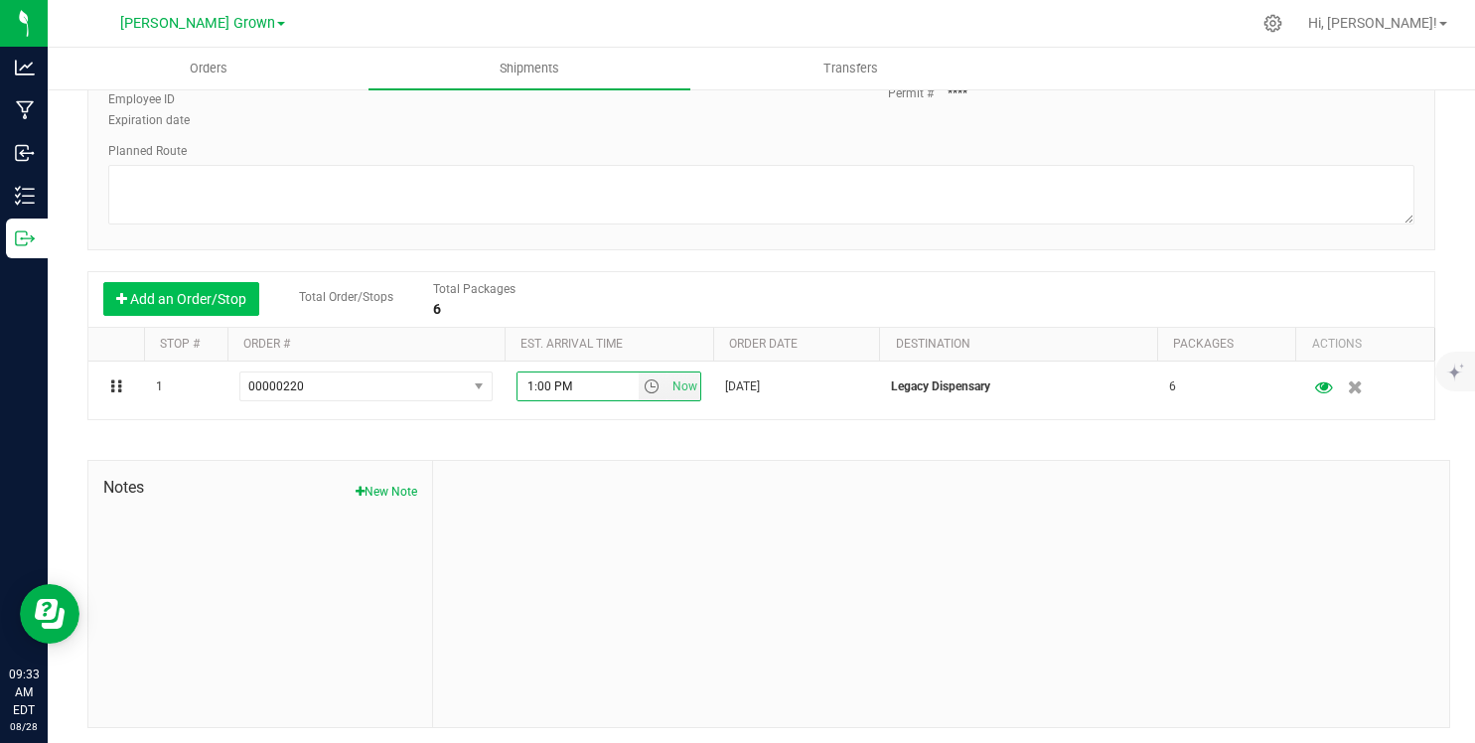
click at [155, 287] on button "Add an Order/Stop" at bounding box center [181, 299] width 156 height 34
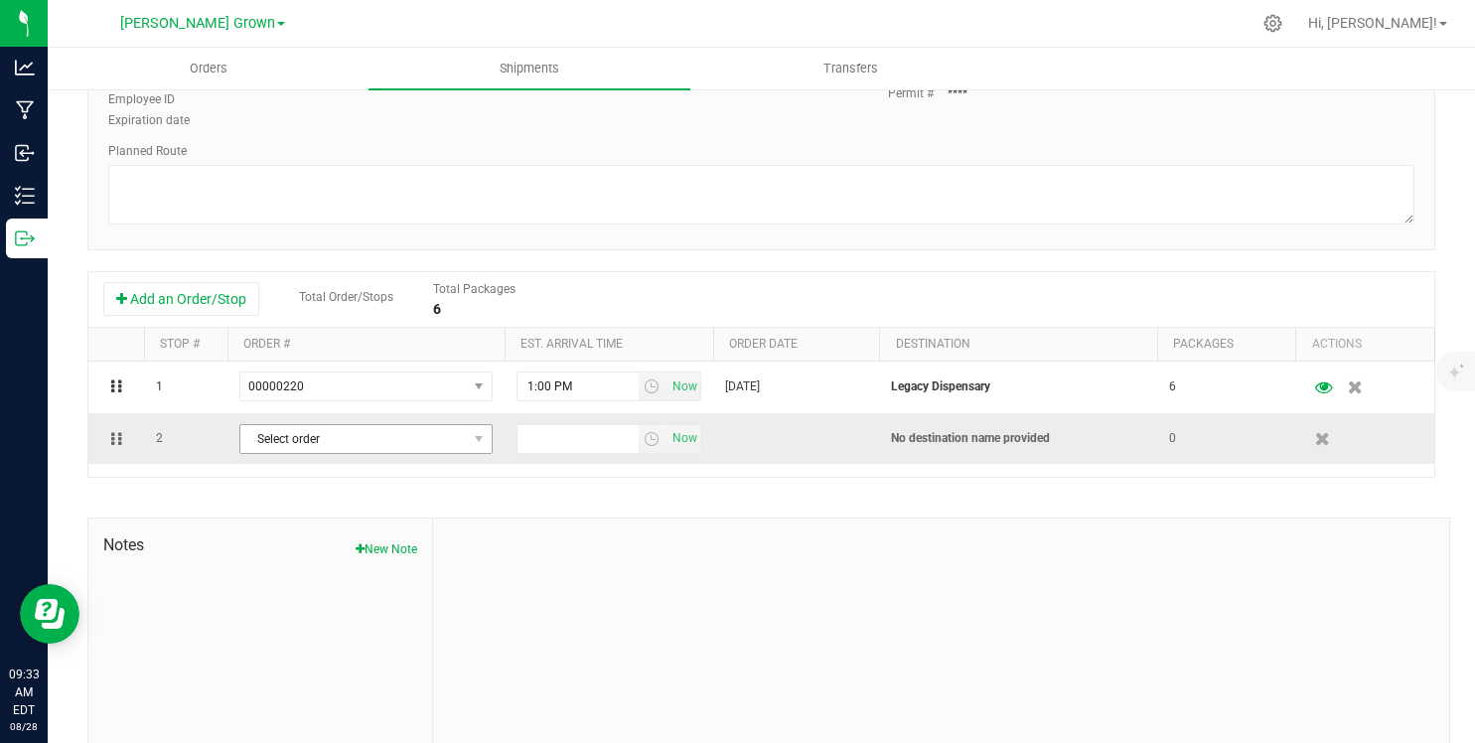
click at [297, 447] on span "Select order" at bounding box center [353, 439] width 226 height 28
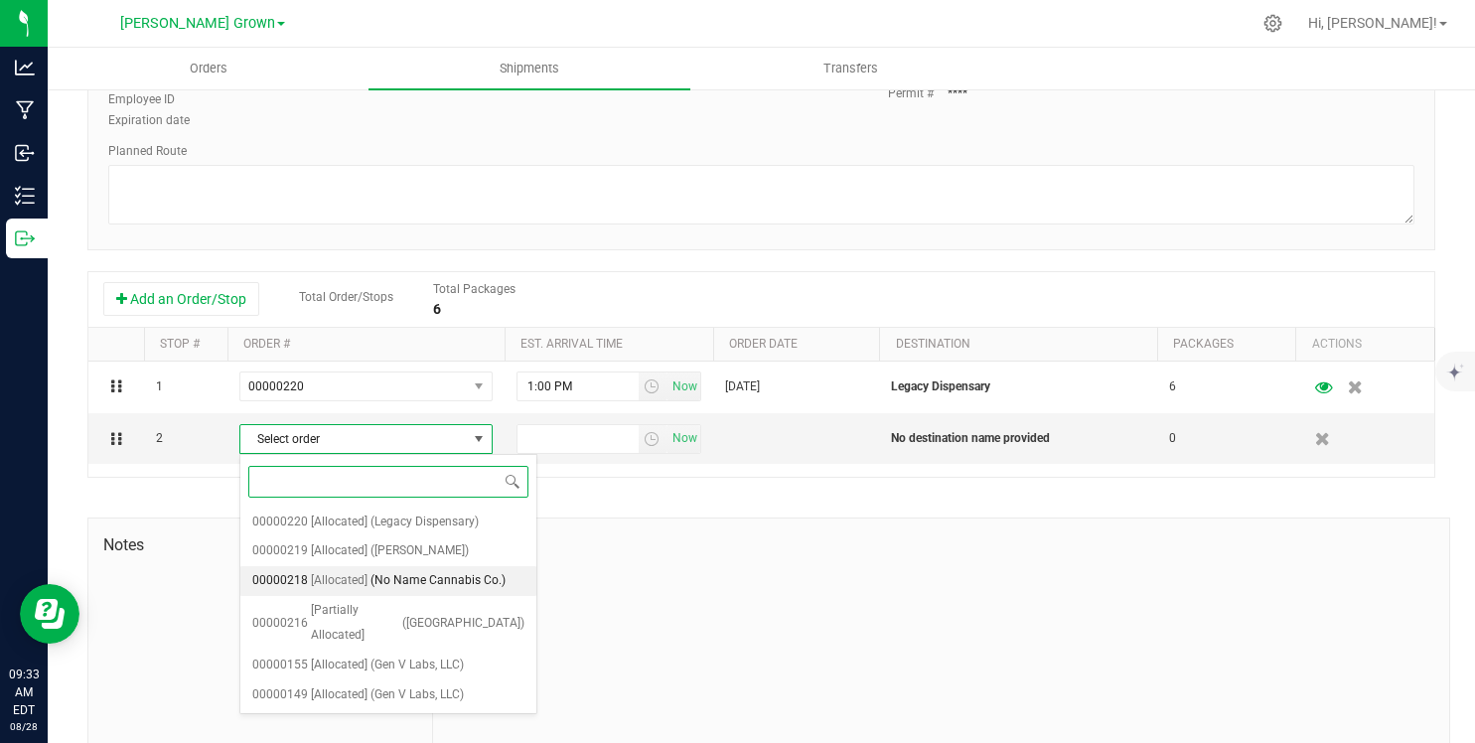
click at [358, 582] on span "[Allocated]" at bounding box center [339, 581] width 57 height 26
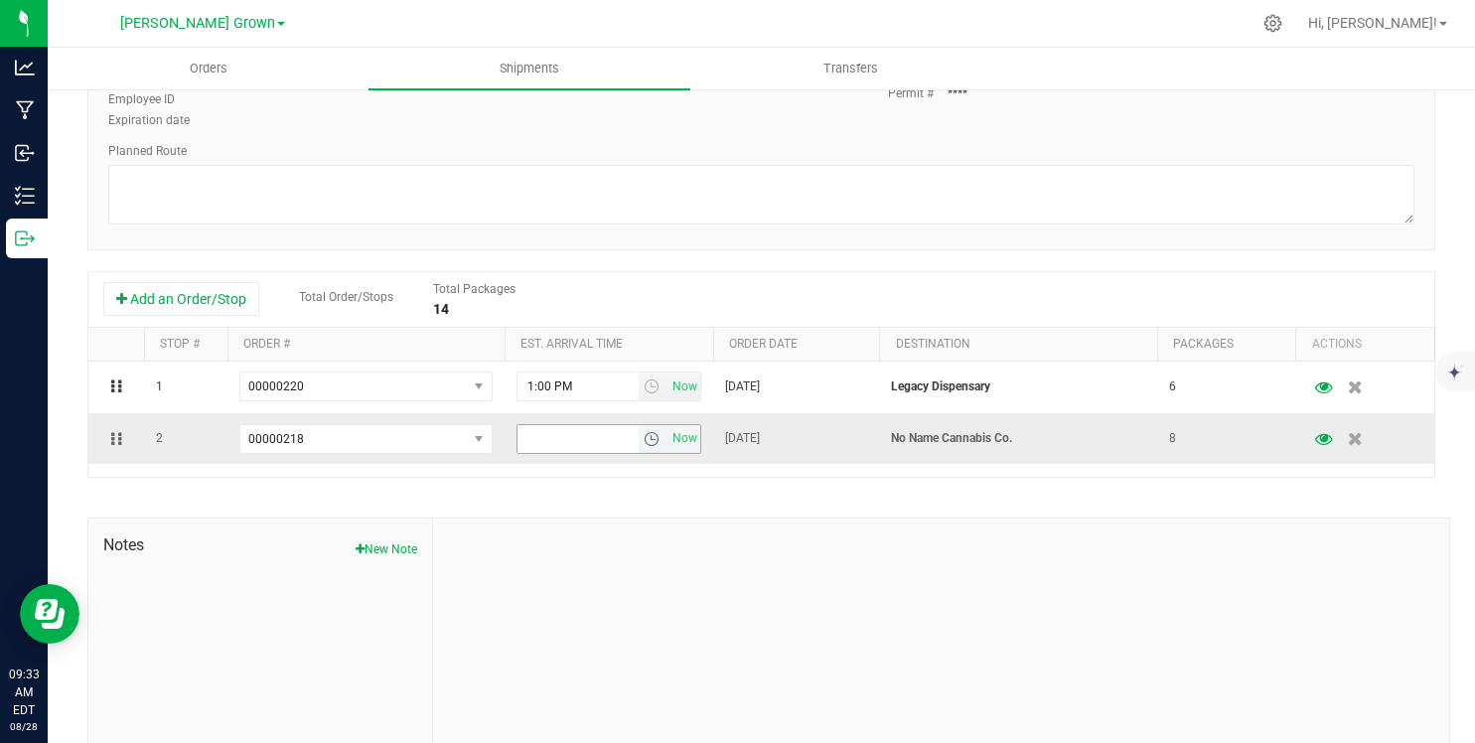
click at [531, 435] on input "text" at bounding box center [577, 439] width 121 height 28
type input "2:00 PM"
click at [566, 501] on div "Shipment # 20250828-001 Created Shipment Date [DATE] 12:00 PM Now Distributor […" at bounding box center [761, 331] width 1348 height 909
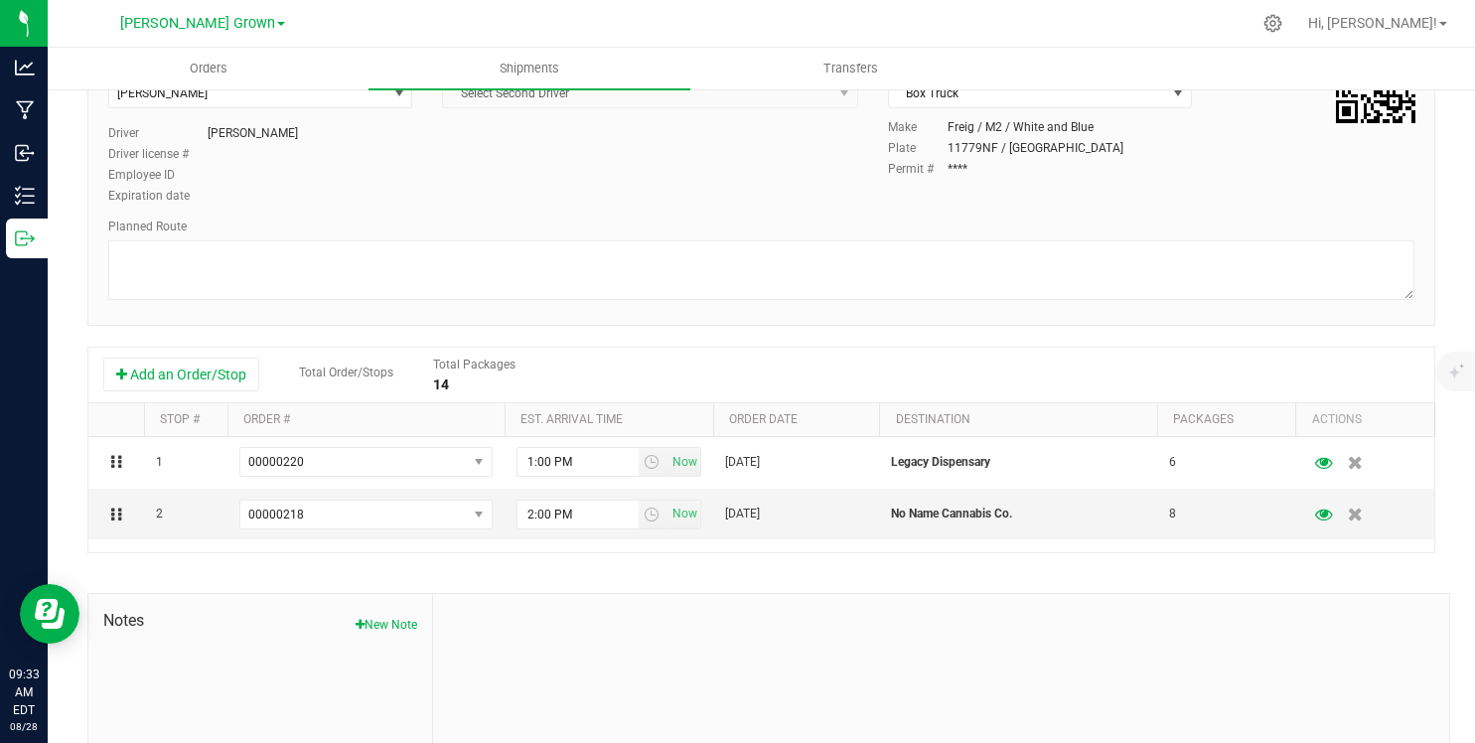
scroll to position [0, 0]
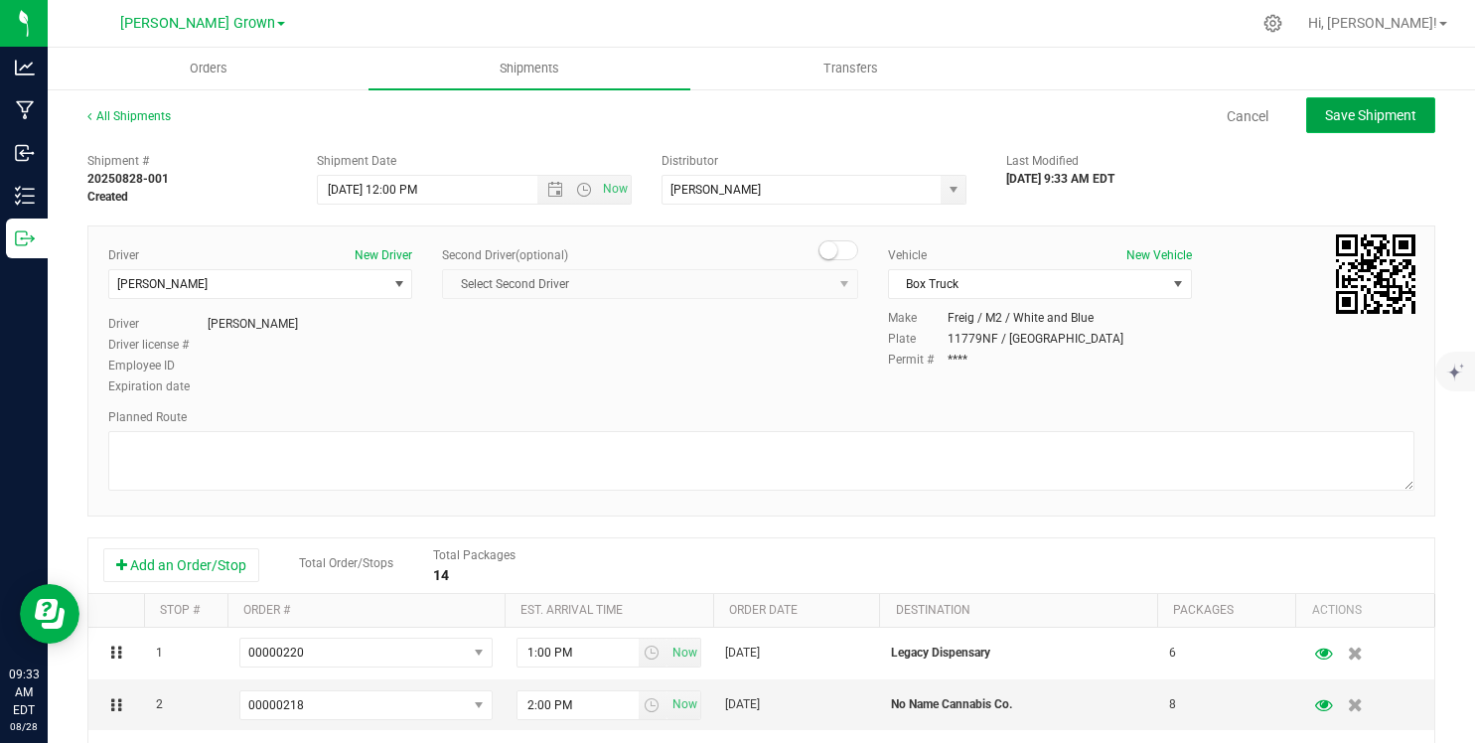
click at [1341, 119] on span "Save Shipment" at bounding box center [1370, 115] width 91 height 16
type input "[DATE] 4:00 PM"
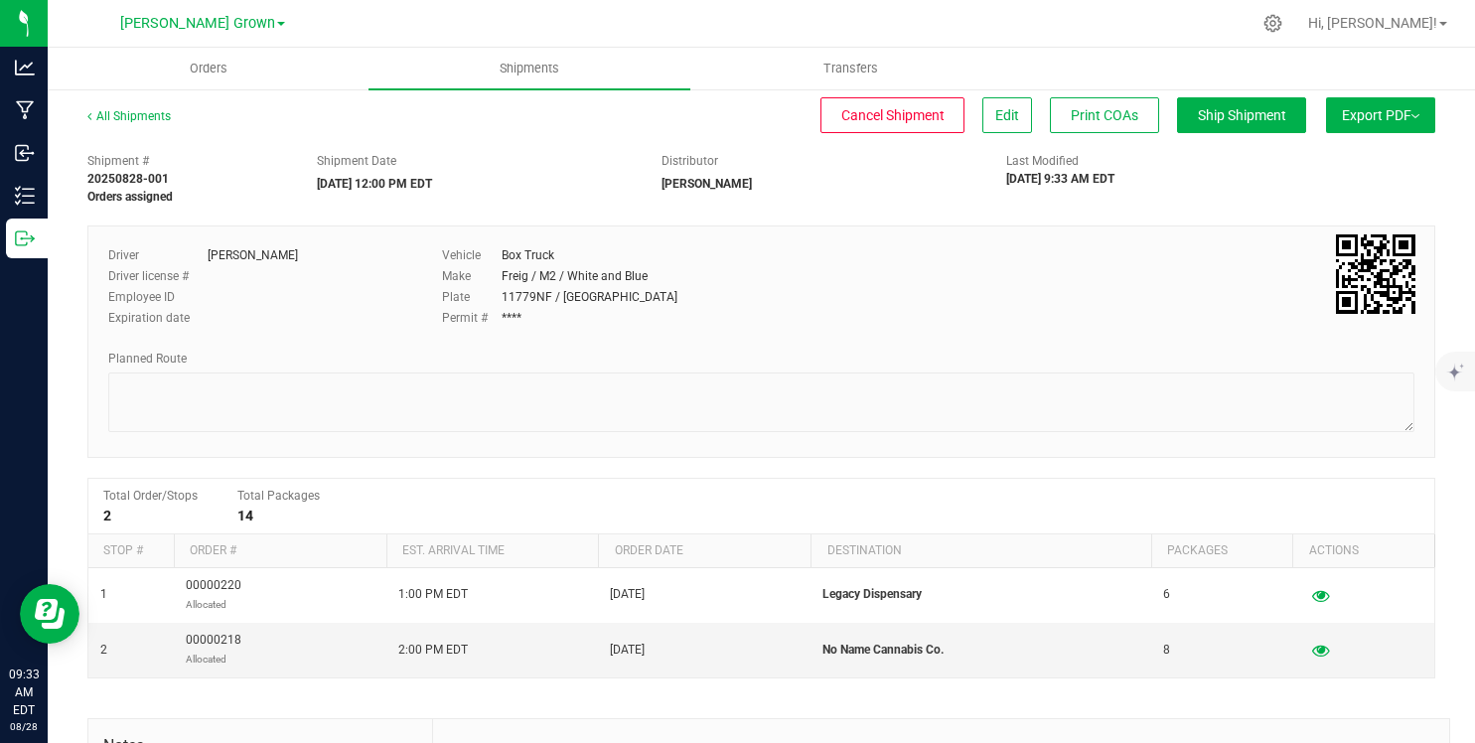
click at [1366, 111] on span "Export PDF" at bounding box center [1380, 115] width 77 height 16
click at [1182, 204] on div "Shipment # 20250828-001 Orders assigned Shipment Date [DATE] 12:00 PM EDT Distr…" at bounding box center [762, 174] width 1378 height 63
click at [1304, 181] on li "Manifest by Lot" at bounding box center [1374, 189] width 201 height 30
click at [145, 107] on div "All Shipments" at bounding box center [146, 122] width 119 height 30
click at [145, 113] on link "All Shipments" at bounding box center [128, 116] width 83 height 14
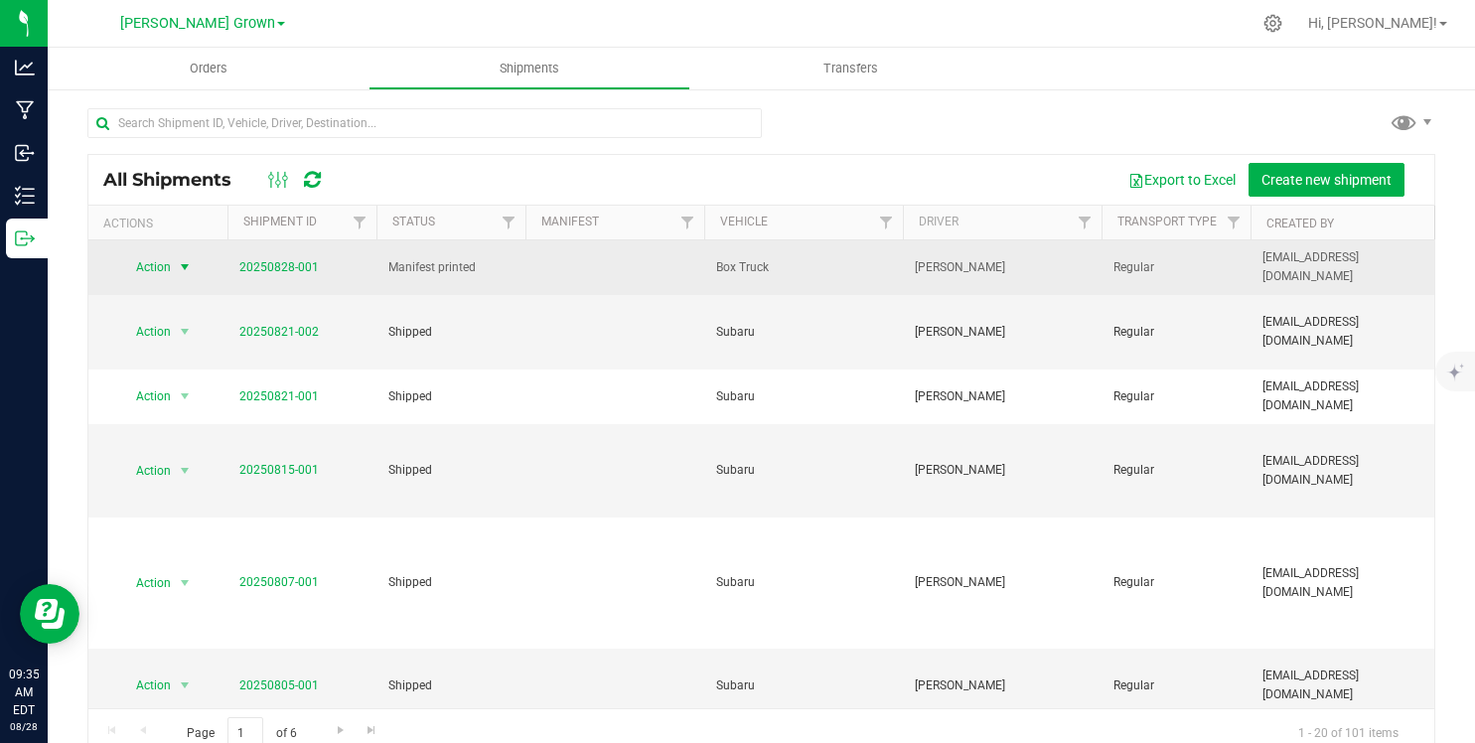
click at [164, 272] on span "Action" at bounding box center [145, 267] width 54 height 28
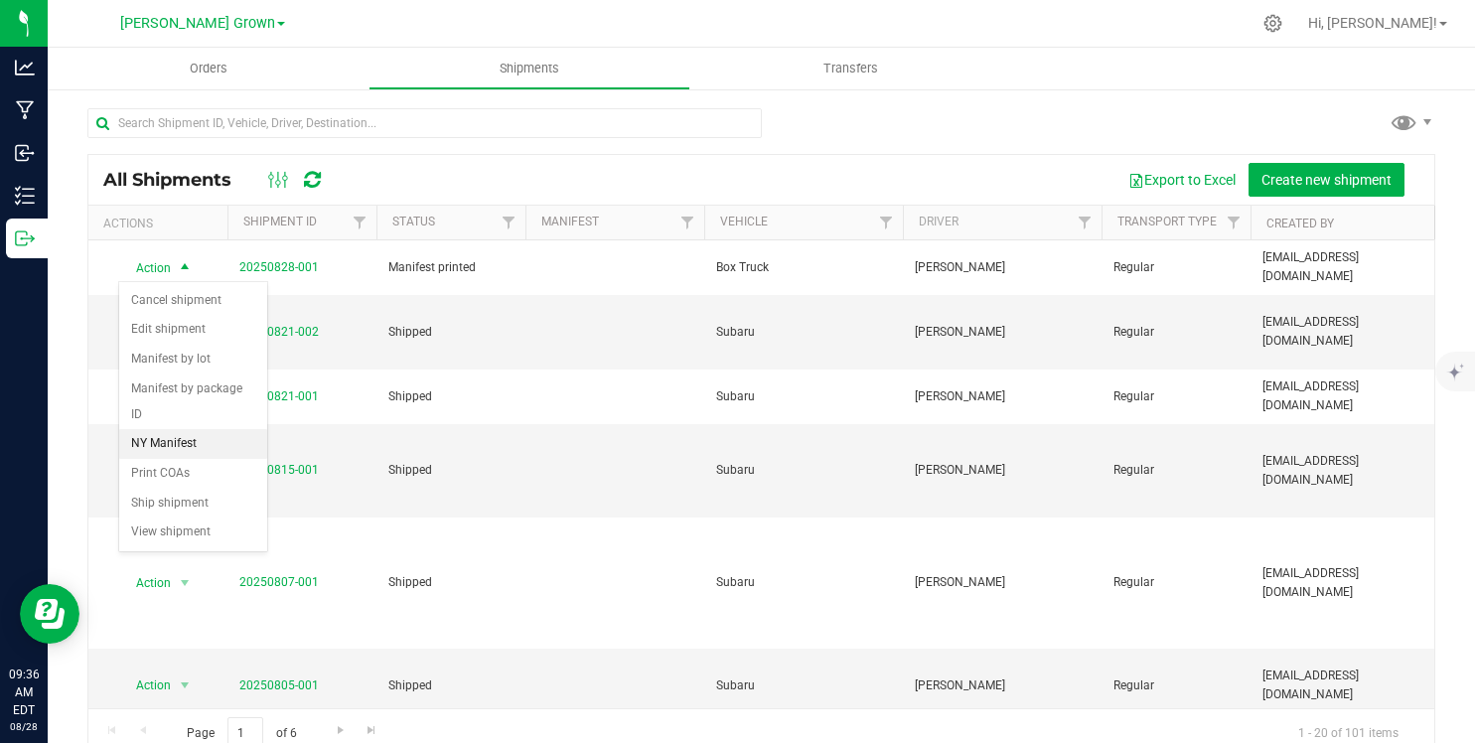
click at [171, 429] on li "NY Manifest" at bounding box center [193, 444] width 148 height 30
